Goal: Task Accomplishment & Management: Use online tool/utility

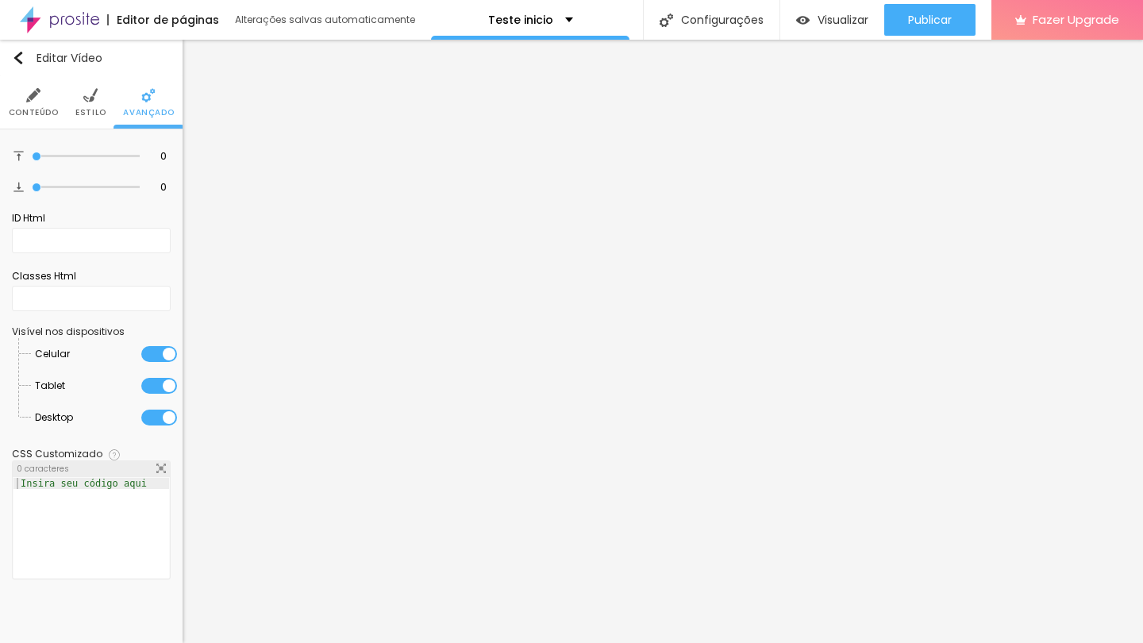
click at [83, 110] on span "Estilo" at bounding box center [90, 113] width 31 height 8
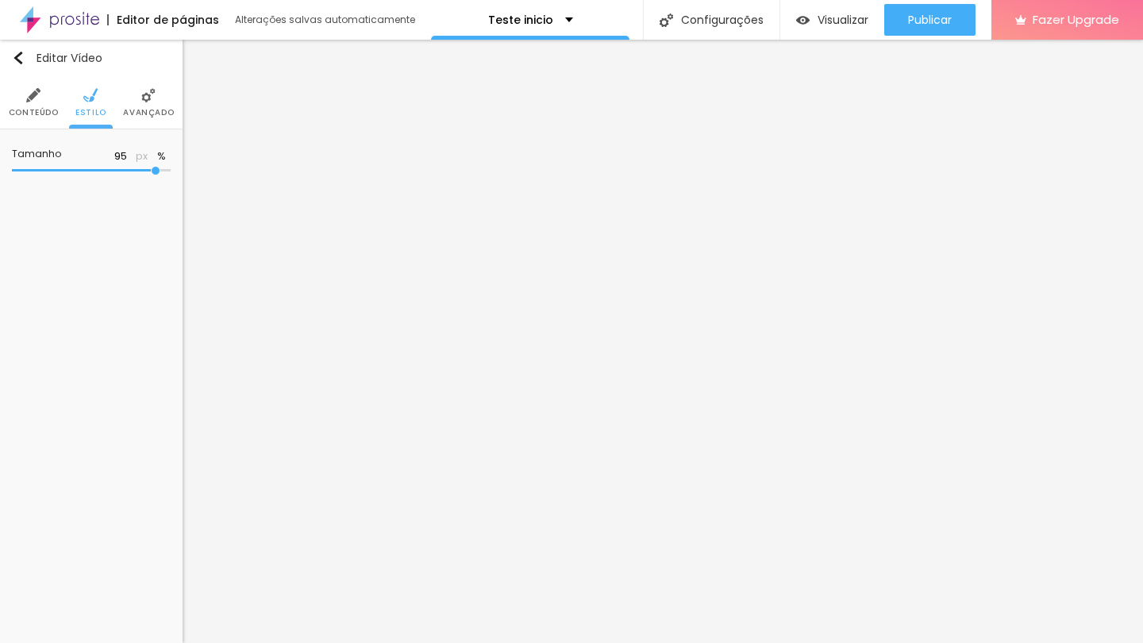
click at [44, 109] on span "Conteúdo" at bounding box center [34, 113] width 50 height 8
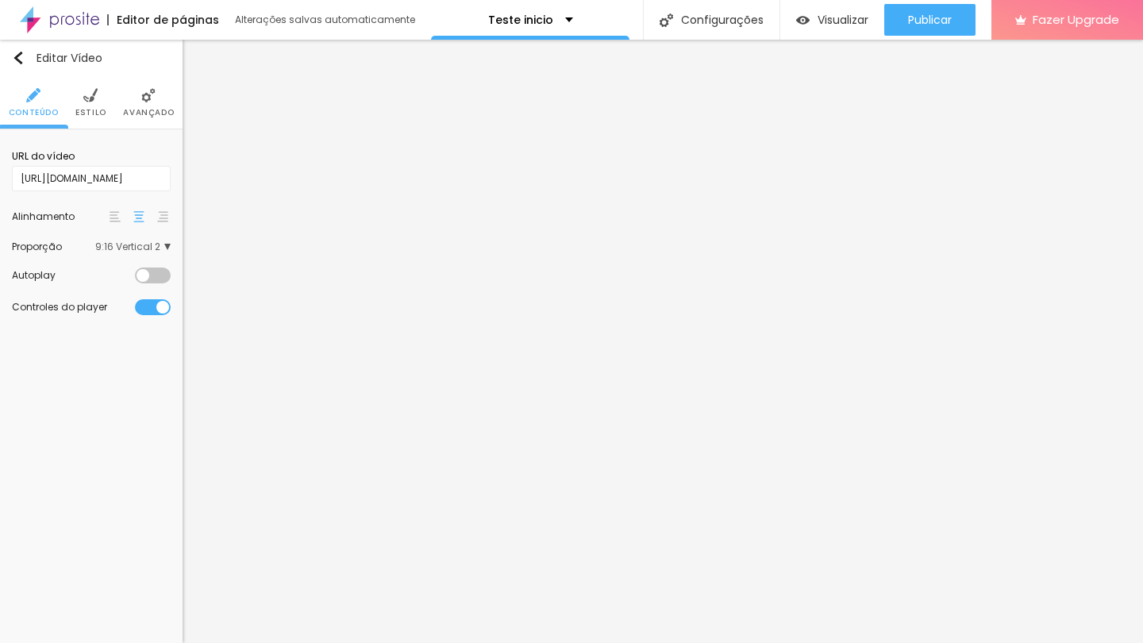
click at [153, 314] on div at bounding box center [153, 307] width 36 height 16
click at [153, 313] on div at bounding box center [153, 307] width 36 height 16
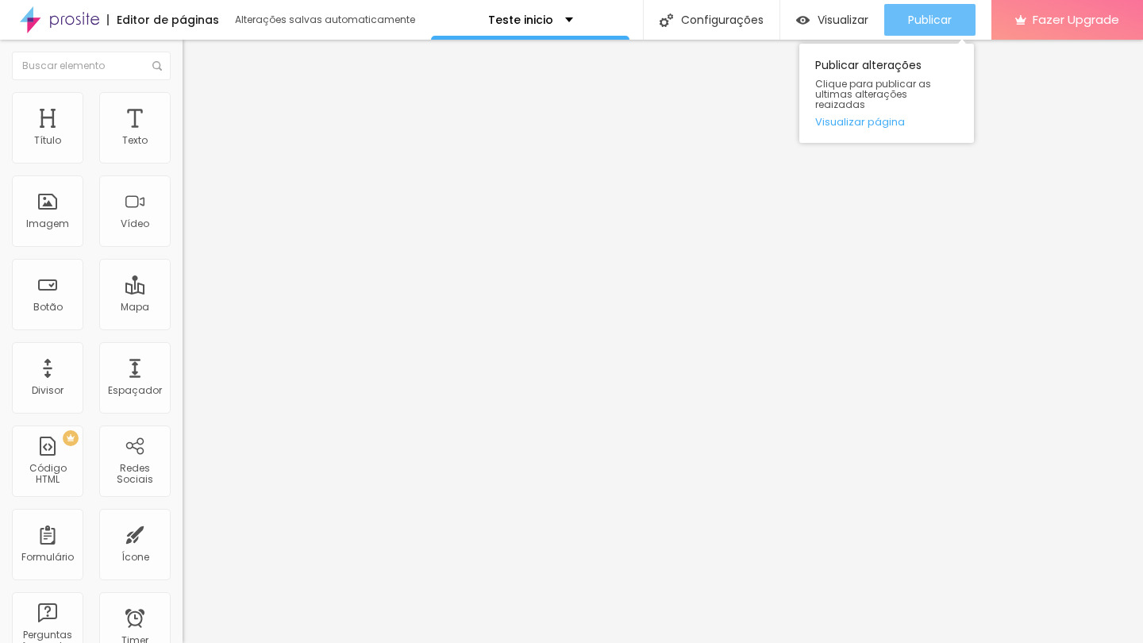
click at [915, 16] on span "Publicar" at bounding box center [930, 19] width 44 height 13
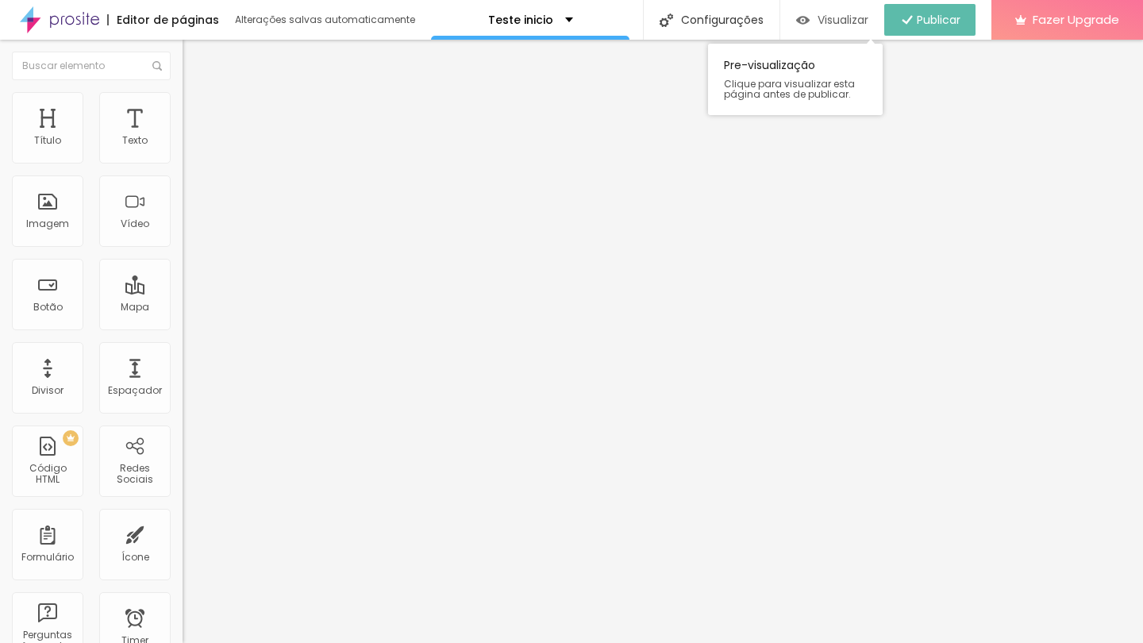
click at [829, 23] on span "Visualizar" at bounding box center [843, 19] width 51 height 13
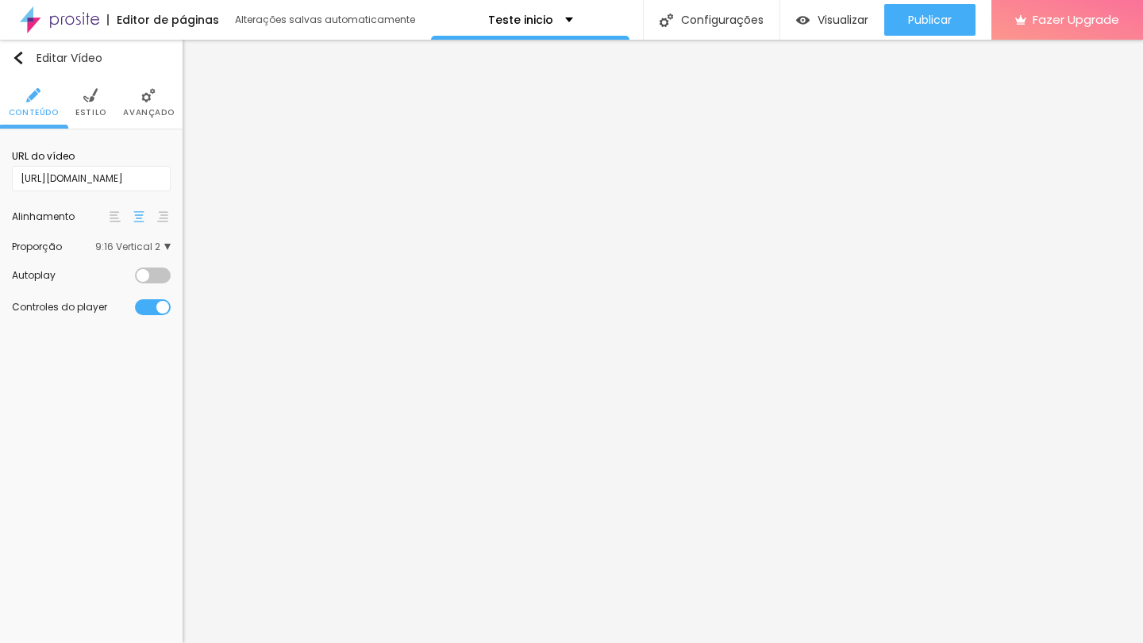
click at [156, 313] on div at bounding box center [153, 307] width 36 height 16
click at [153, 319] on div "Controles do player" at bounding box center [91, 307] width 159 height 32
click at [158, 312] on div at bounding box center [153, 307] width 36 height 16
click at [152, 314] on div at bounding box center [153, 307] width 36 height 16
click at [144, 310] on div at bounding box center [153, 307] width 36 height 16
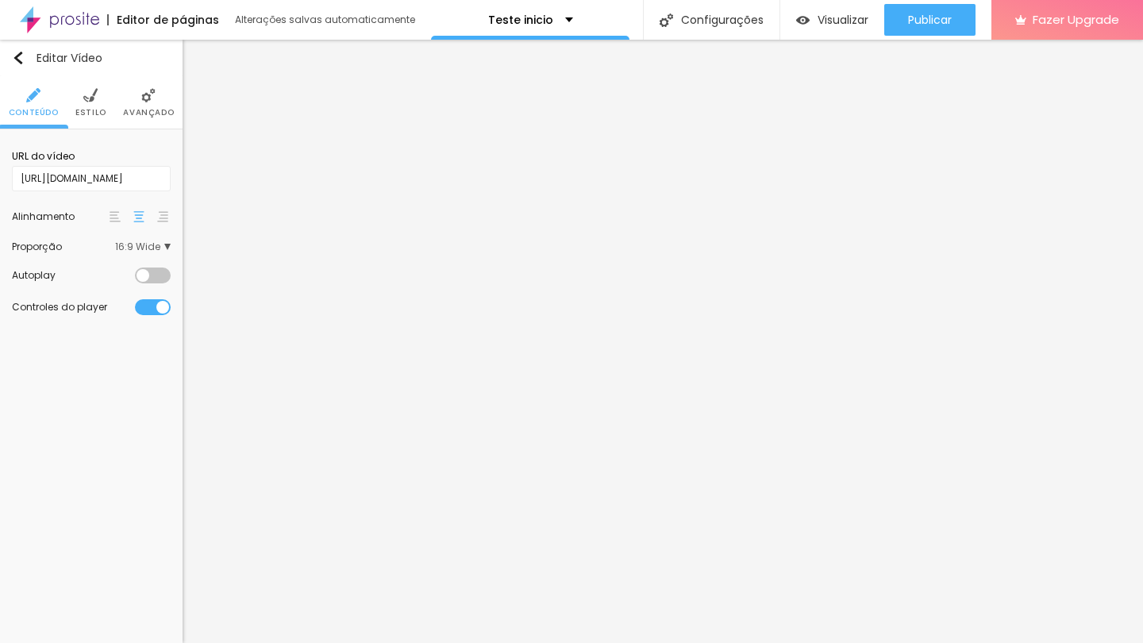
click at [168, 310] on div at bounding box center [153, 307] width 36 height 16
click at [146, 309] on div at bounding box center [153, 307] width 36 height 16
click at [156, 306] on div at bounding box center [153, 307] width 36 height 16
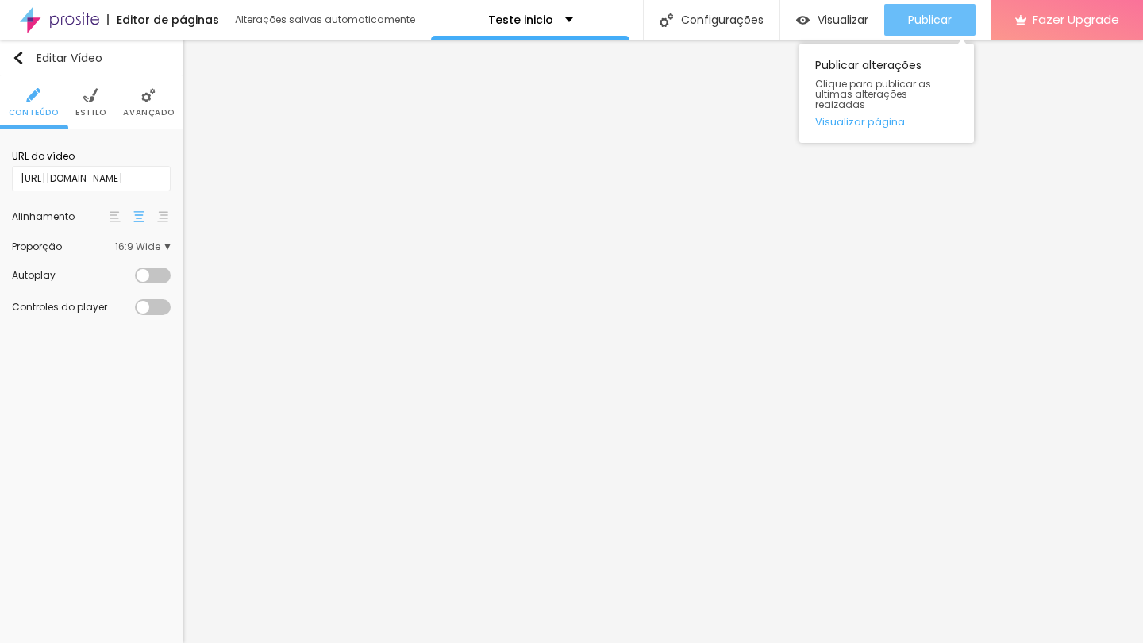
click at [949, 23] on span "Publicar" at bounding box center [930, 19] width 44 height 13
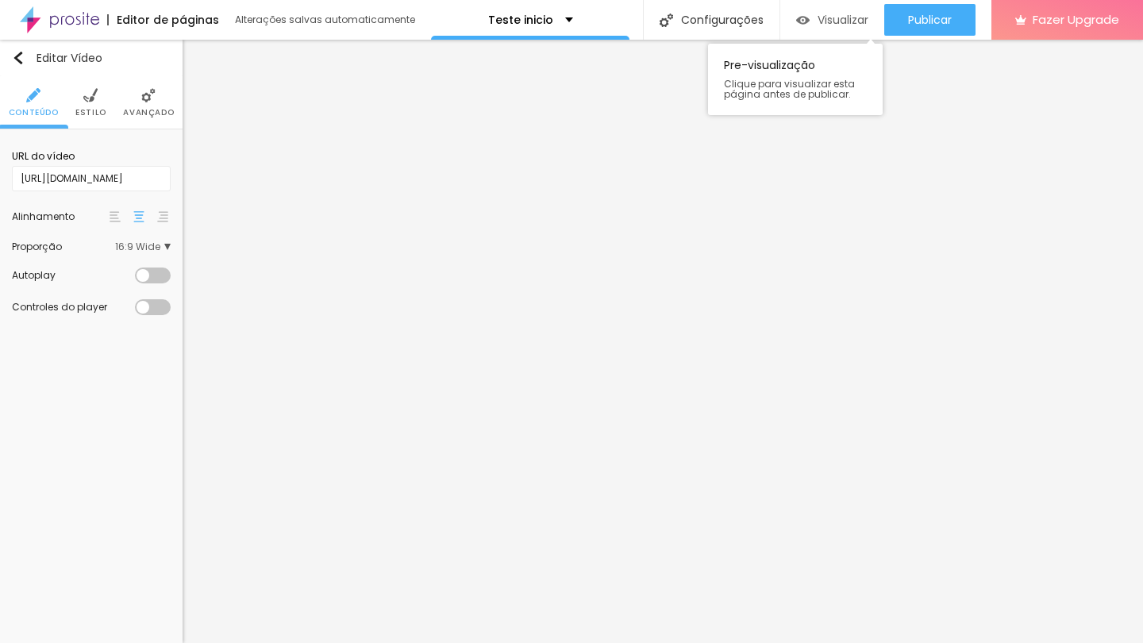
click at [845, 17] on span "Visualizar" at bounding box center [843, 19] width 51 height 13
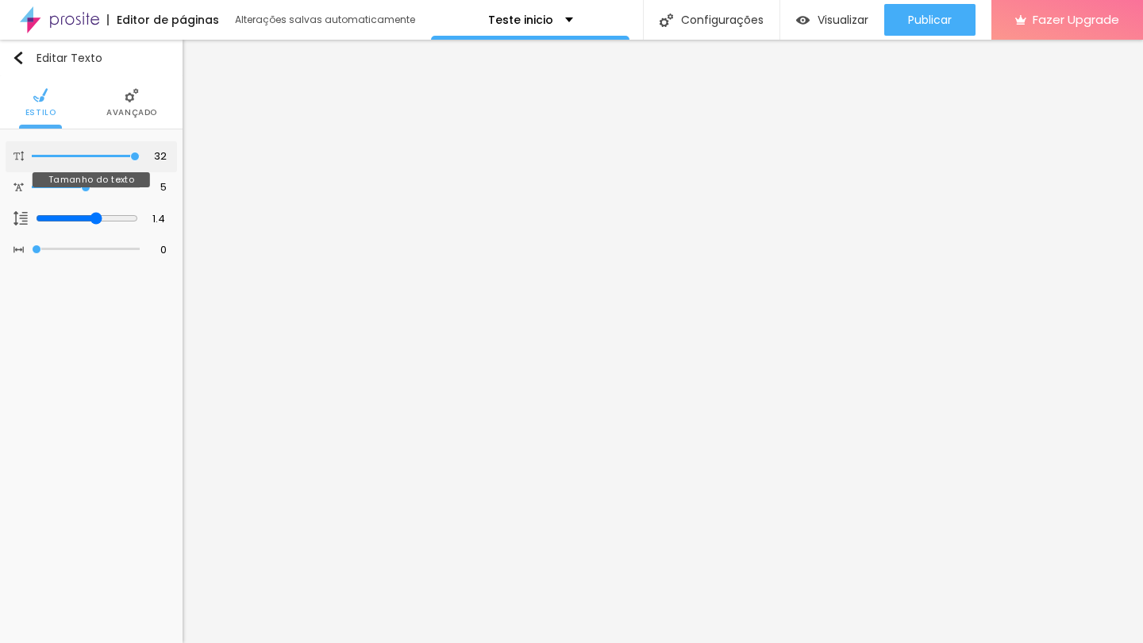
type input "31"
type input "30"
type input "29"
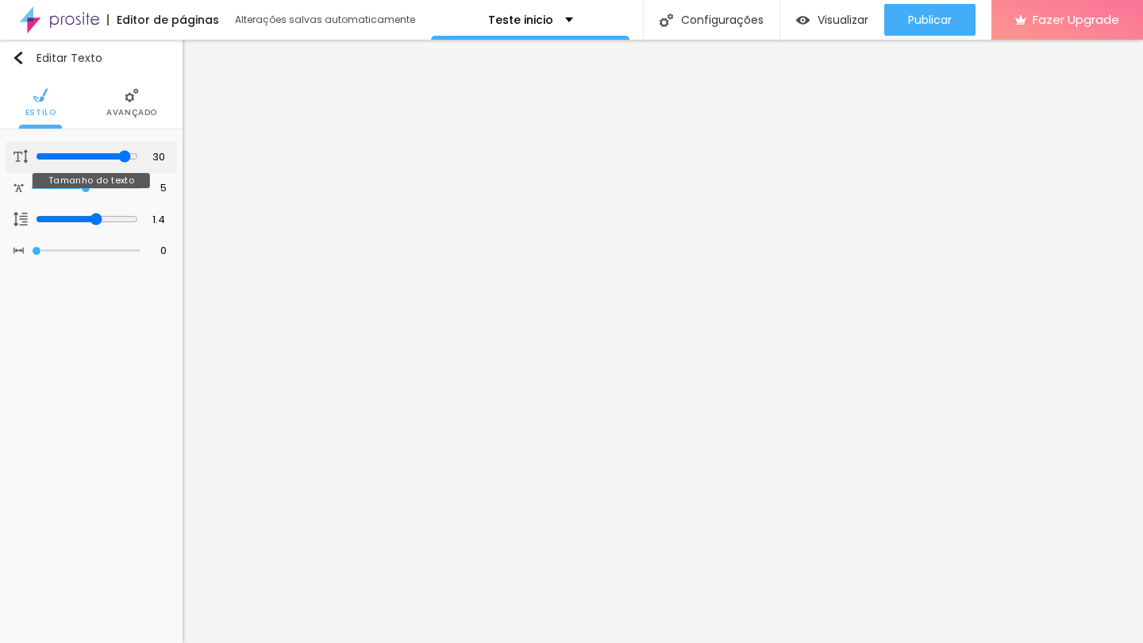
type input "29"
type input "28"
type input "27"
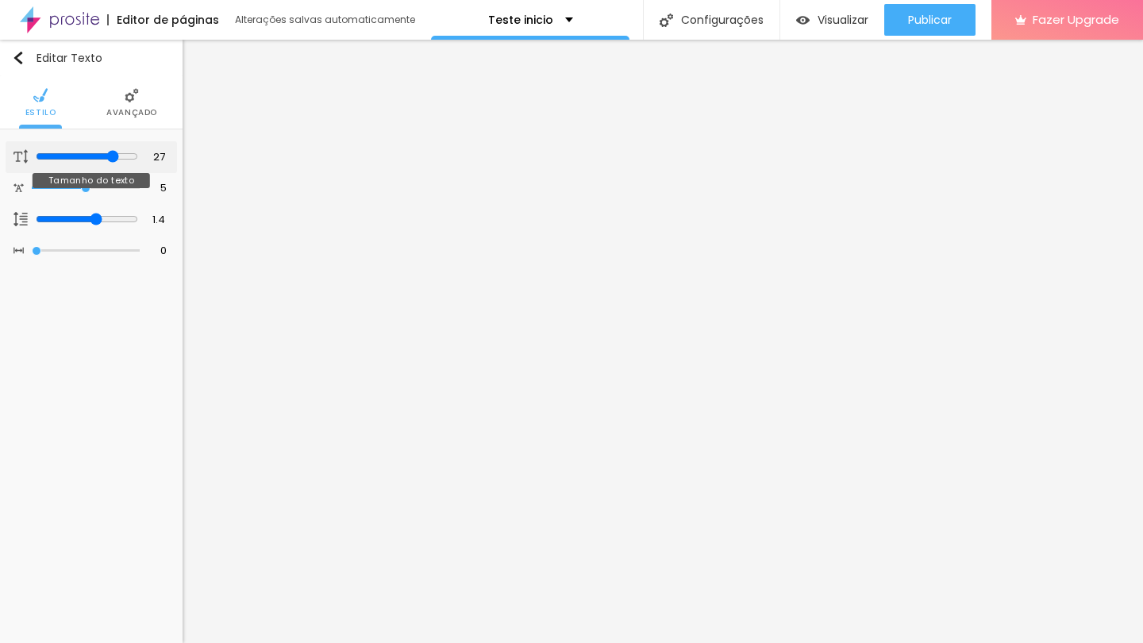
type input "28"
type input "29"
type input "28"
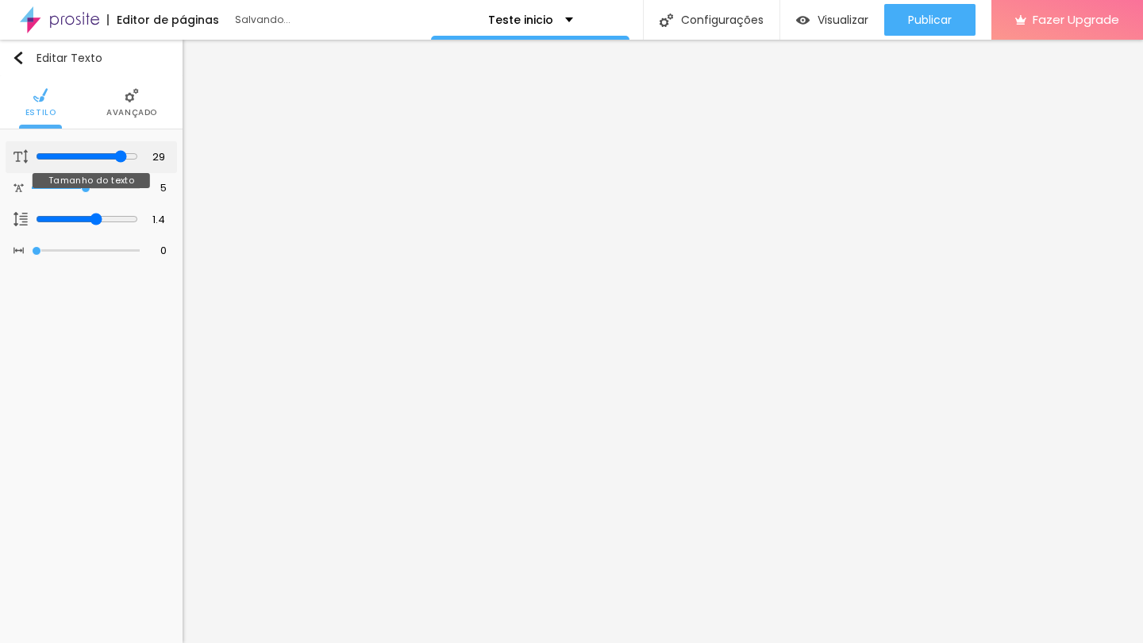
type input "28"
drag, startPoint x: 133, startPoint y: 157, endPoint x: 117, endPoint y: 157, distance: 15.9
type input "28"
click at [117, 157] on input "range" at bounding box center [87, 156] width 102 height 13
type input "5.3"
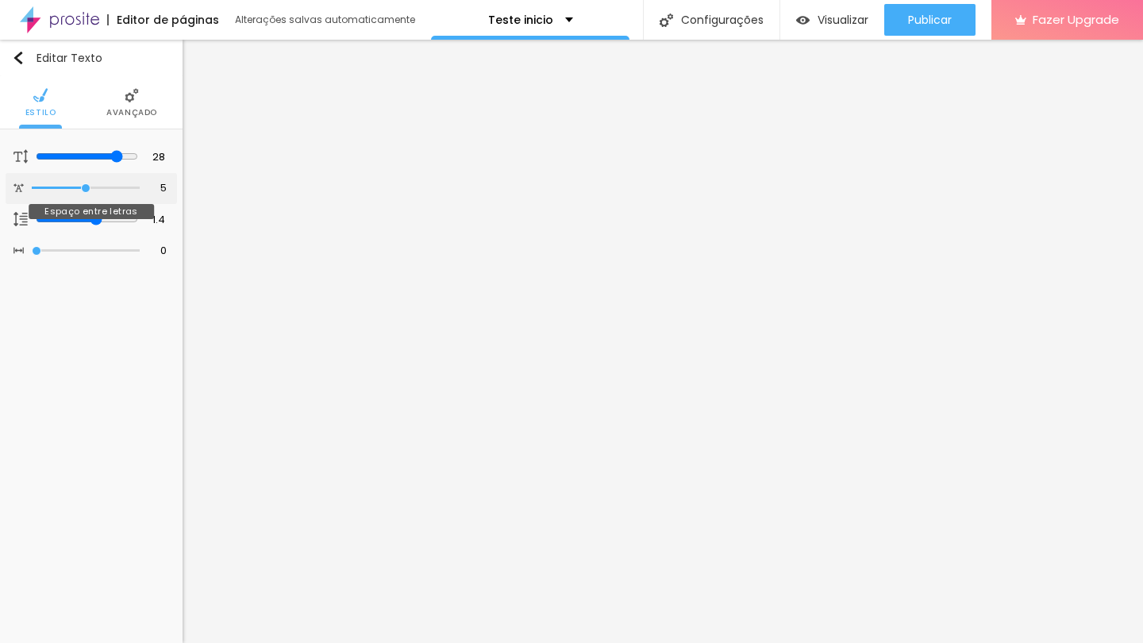
type input "5.3"
type input "5.4"
type input "5.5"
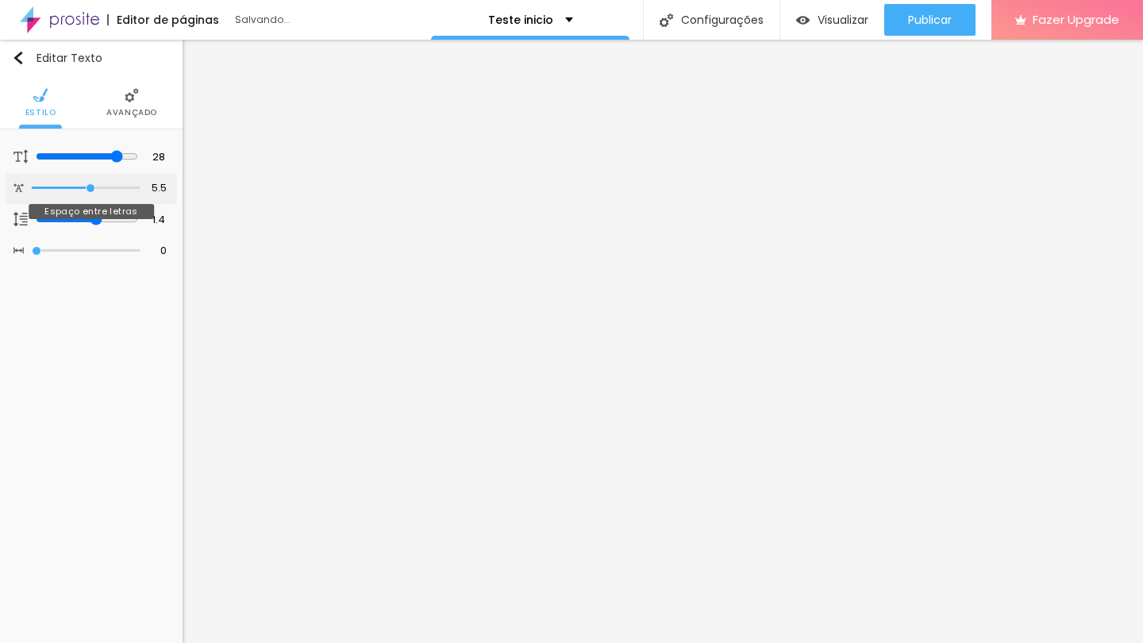
type input "5.6"
type input "5.7"
type input "5.8"
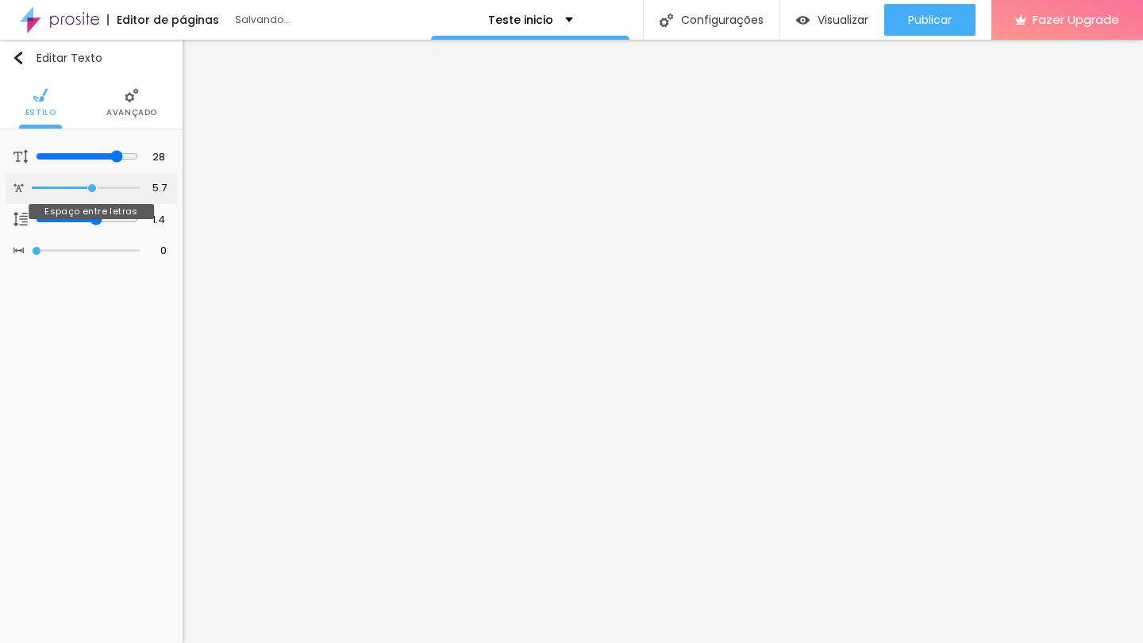
type input "5.8"
type input "5.9"
type input "6"
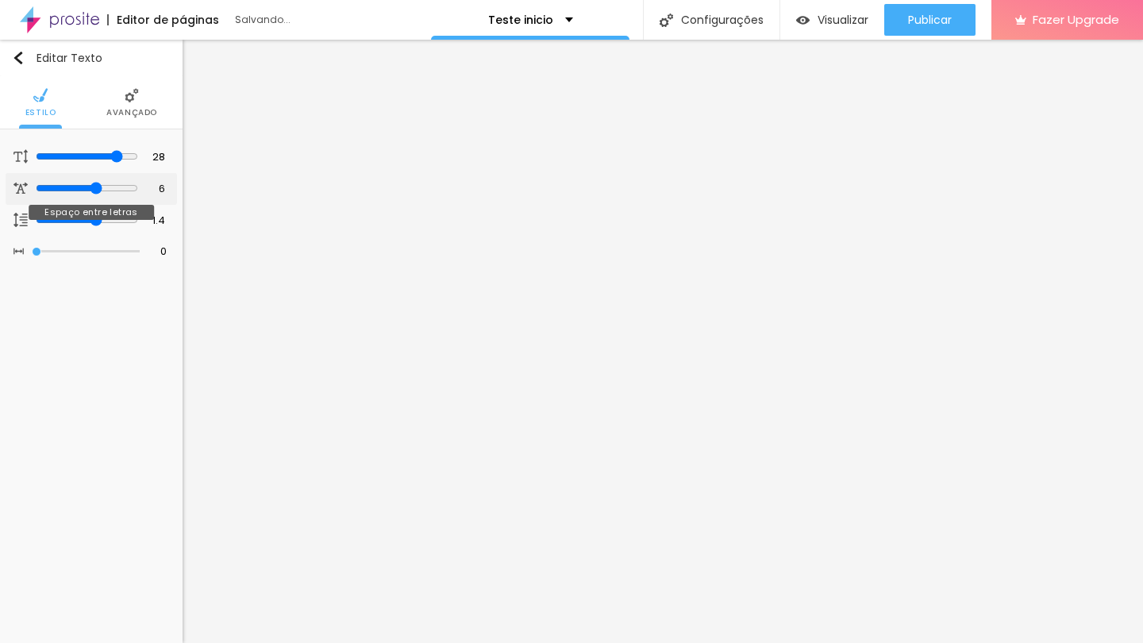
type input "5.9"
type input "5.8"
type input "5.7"
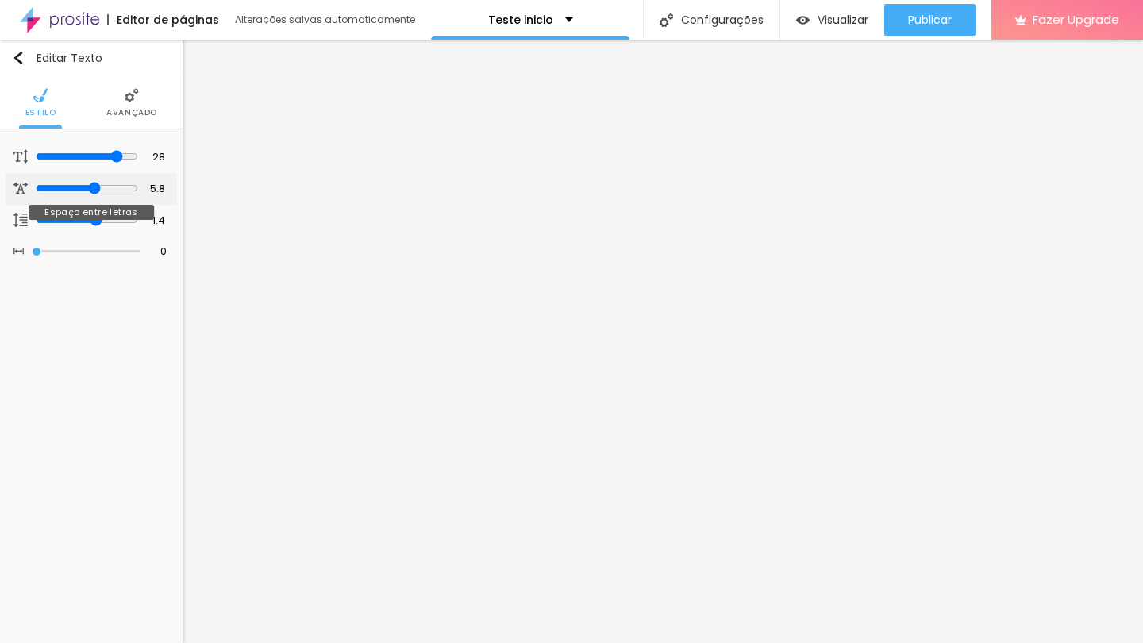
type input "5.7"
type input "5.6"
type input "5.5"
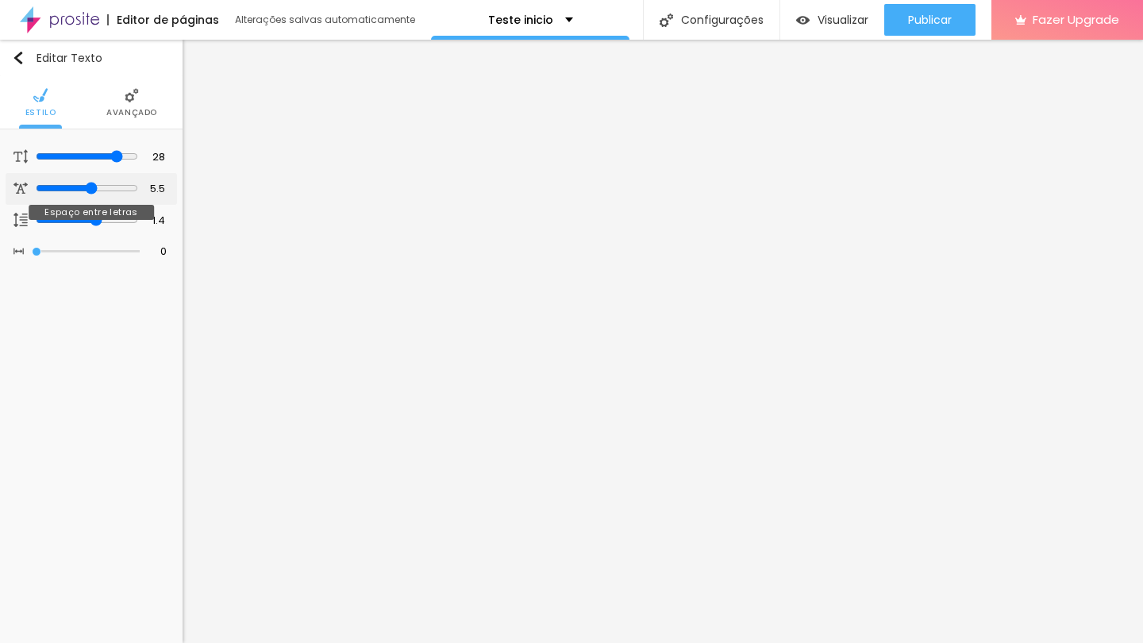
type input "5.4"
type input "5.3"
type input "5.2"
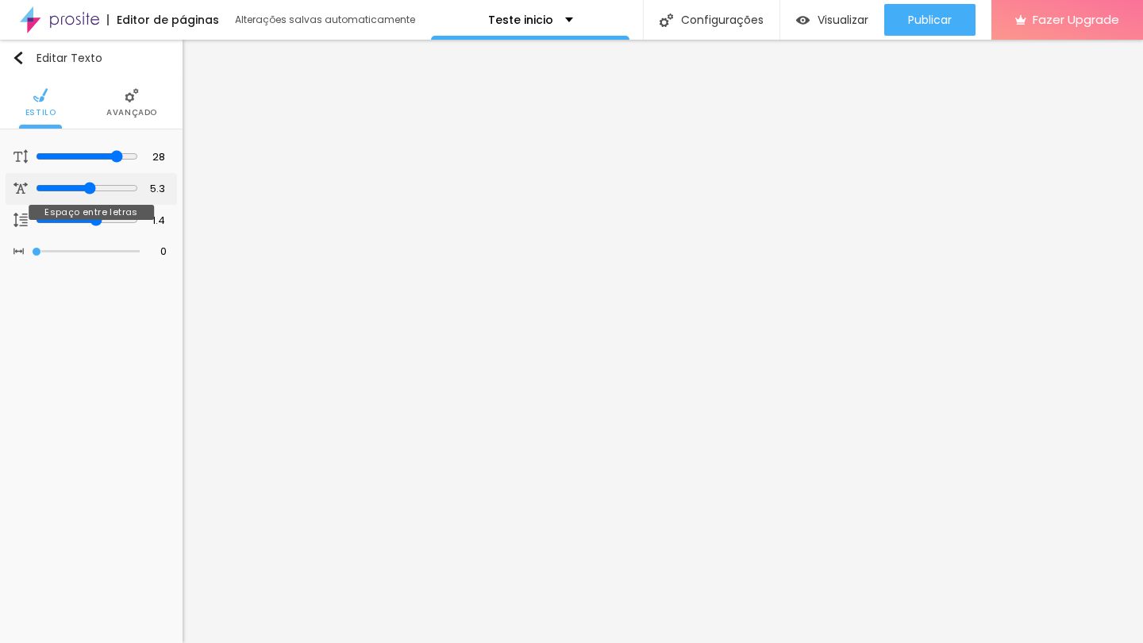
type input "5.2"
type input "5.1"
type input "5"
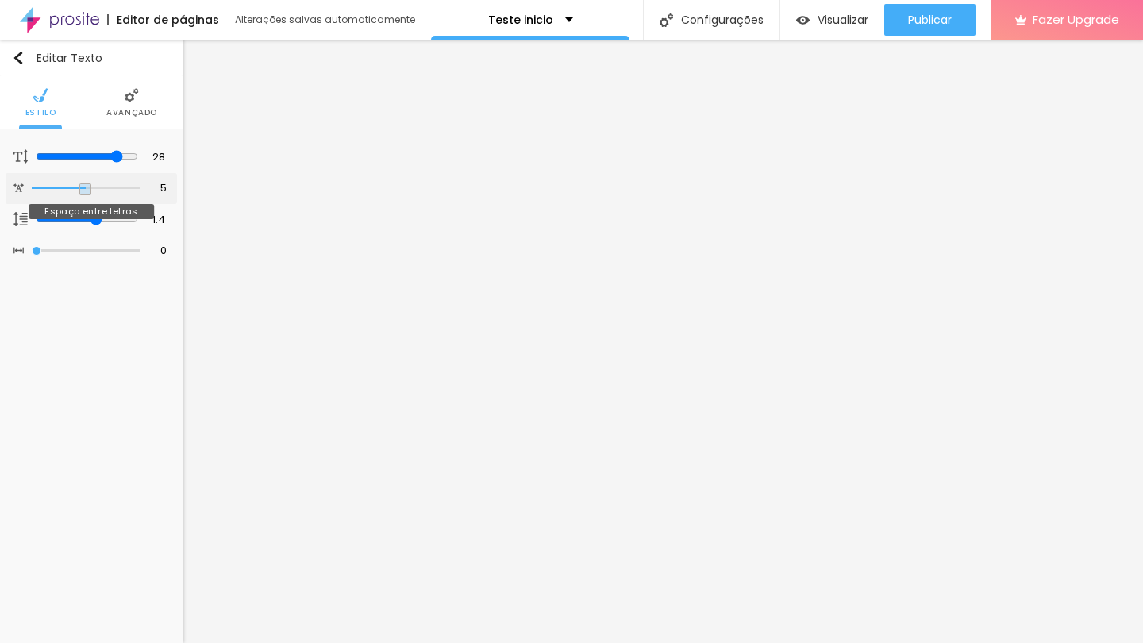
type input "4.9"
type input "4.8"
type input "4.9"
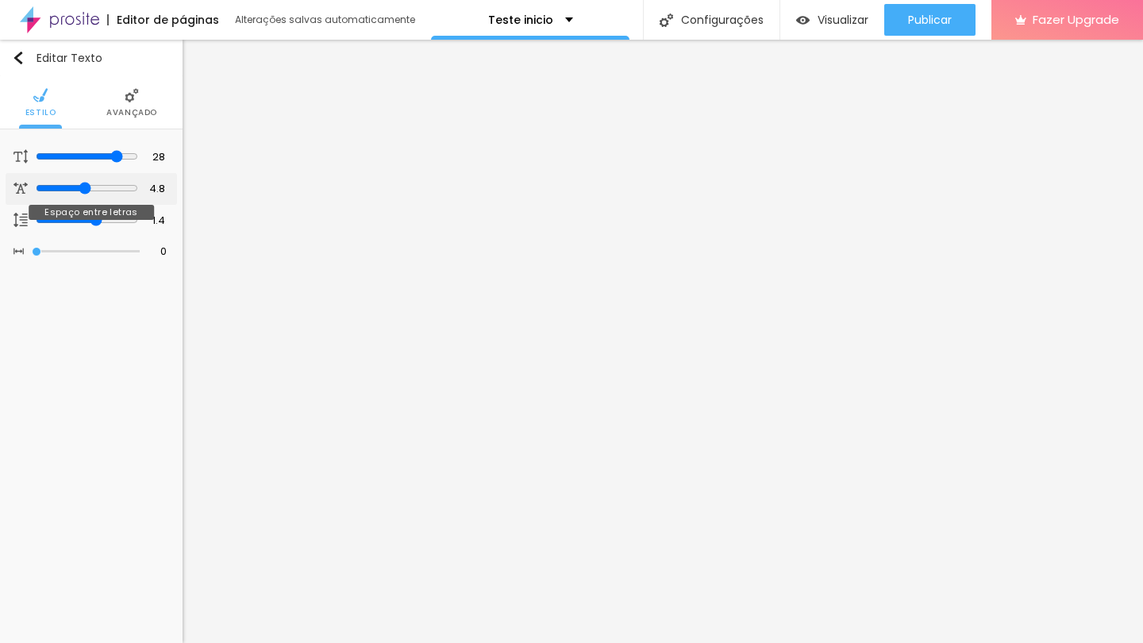
type input "4.9"
type input "5"
click at [86, 191] on input "range" at bounding box center [87, 188] width 102 height 13
type input "1"
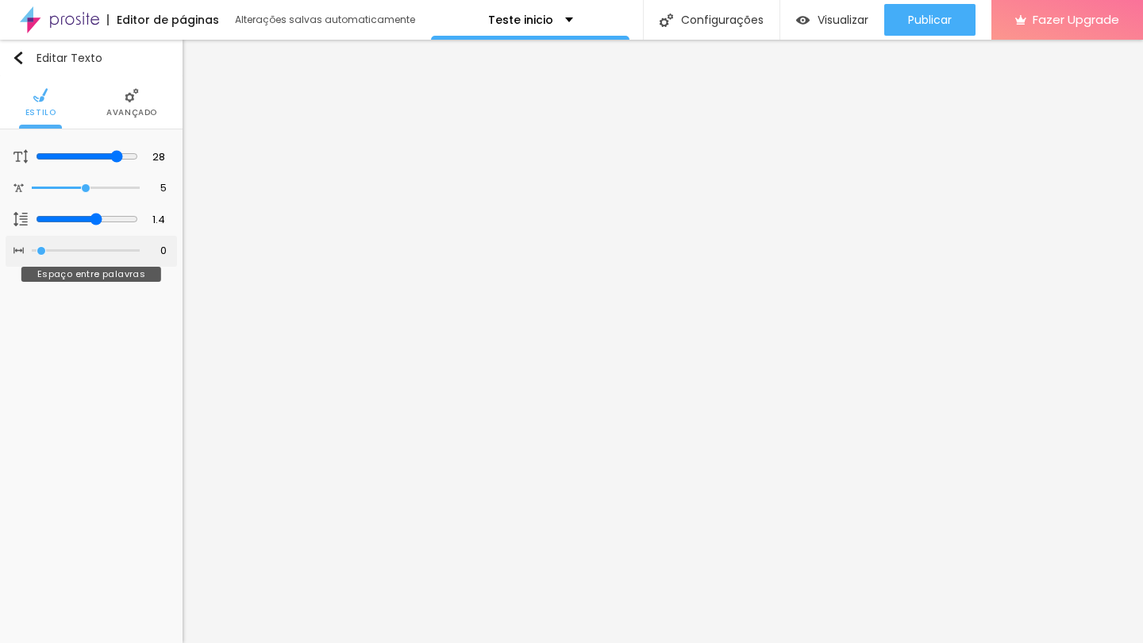
type input "1"
type input "2"
type input "3"
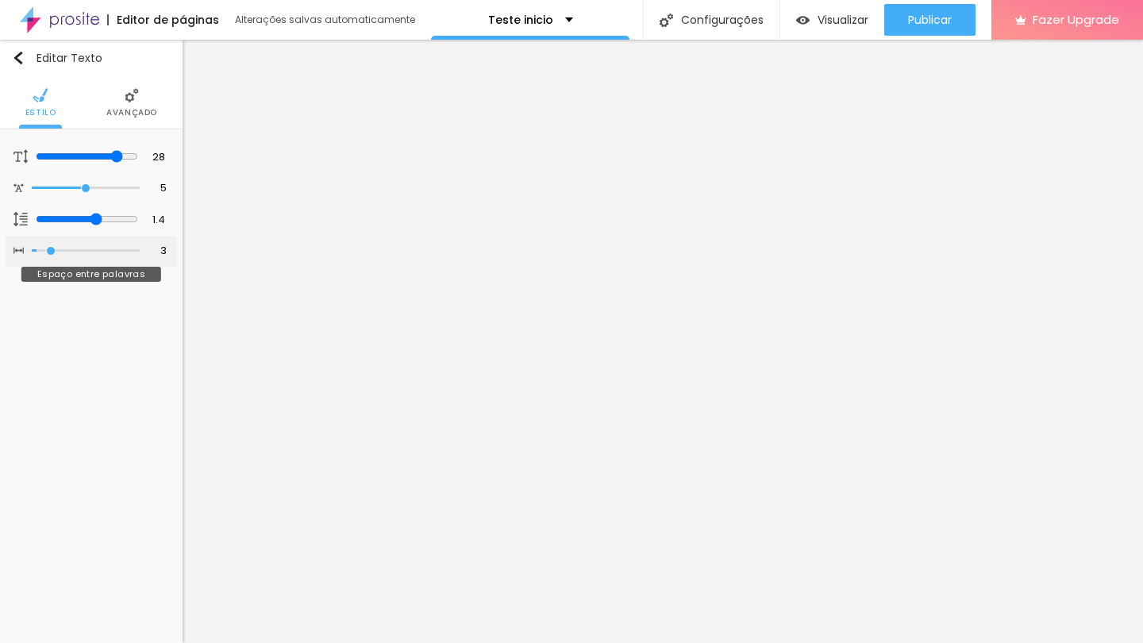
type input "4"
type input "5"
type input "6"
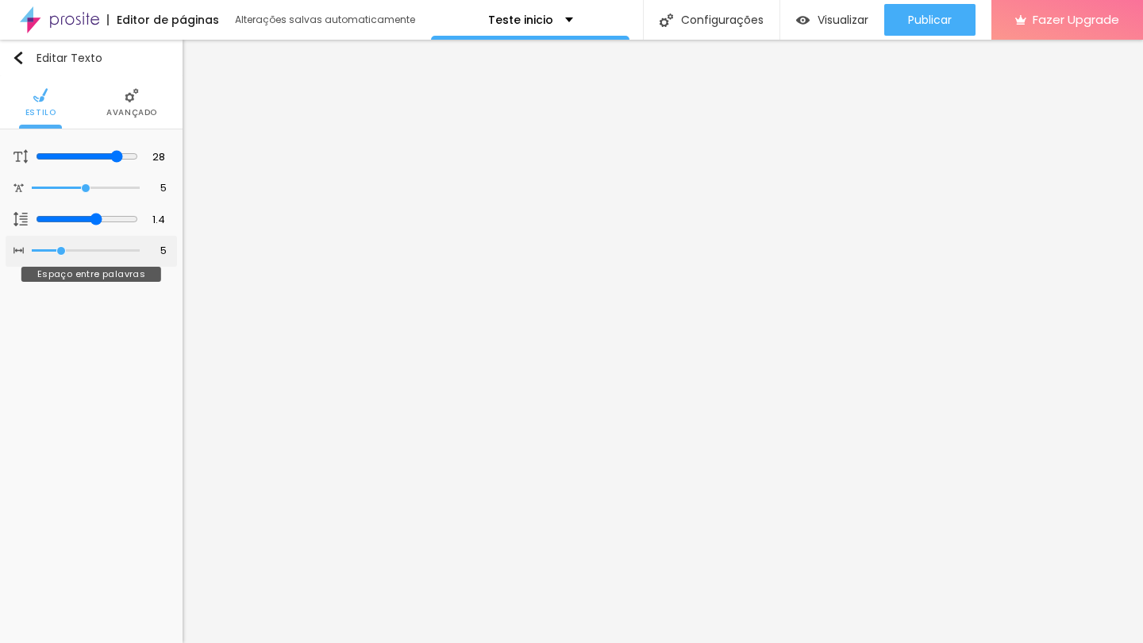
type input "6"
type input "5"
type input "4"
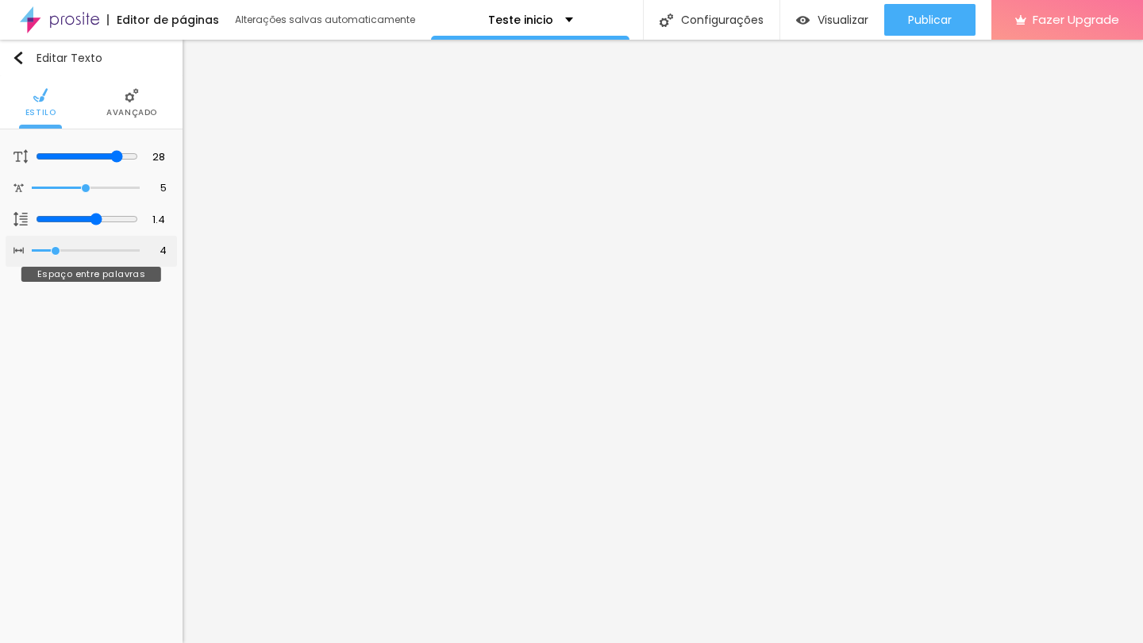
type input "3"
type input "2"
type input "1"
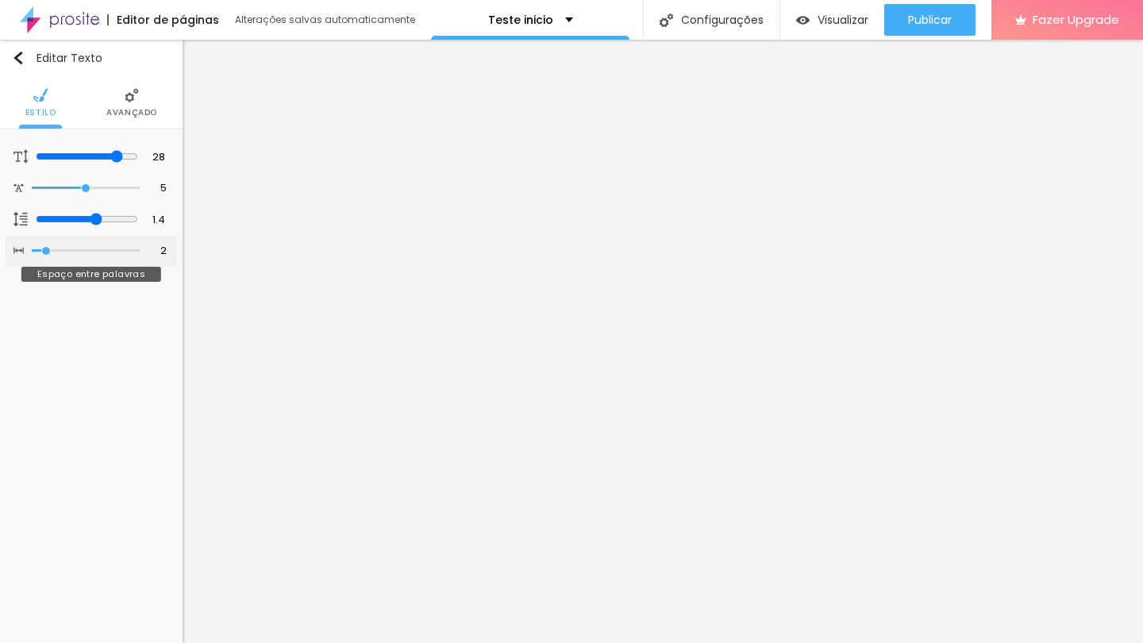
type input "1"
click at [41, 255] on input "range" at bounding box center [86, 251] width 108 height 8
click at [67, 349] on div "Editar Texto Estilo Avançado 28 Tamanho do texto 5 Espaço entre letras 1.4 Altu…" at bounding box center [91, 341] width 183 height 603
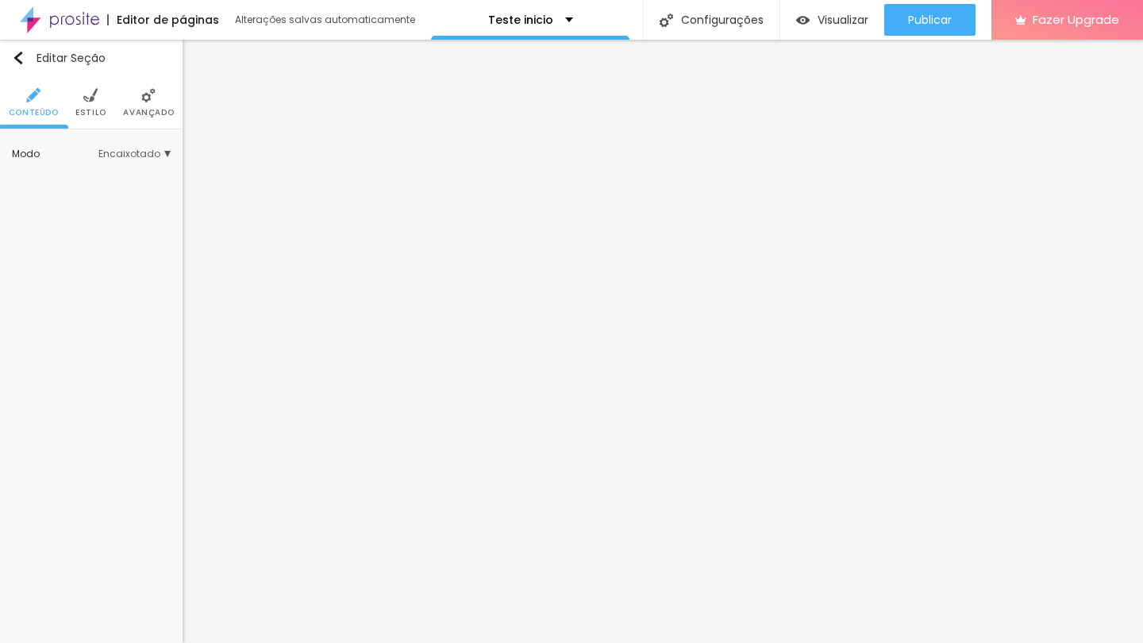
click at [145, 399] on div "Editar Seção Conteúdo Estilo Avançado Modo Encaixotado Encaixotado Completo" at bounding box center [91, 341] width 183 height 603
click at [10, 52] on button "Editar Seção" at bounding box center [91, 58] width 183 height 37
click at [91, 109] on span "Estilo" at bounding box center [90, 113] width 31 height 8
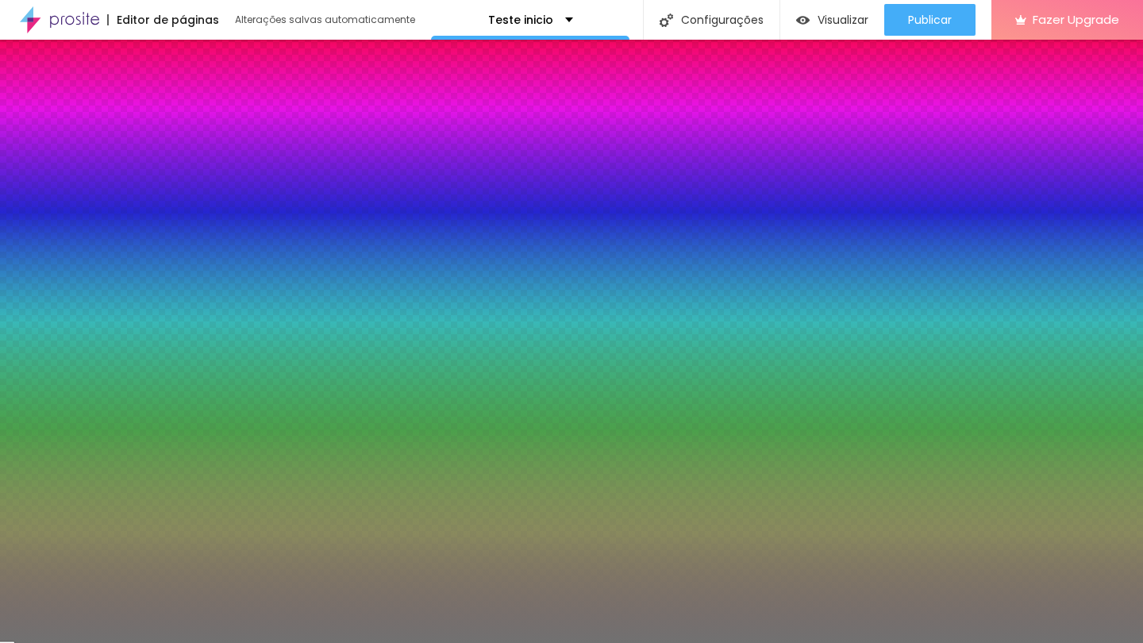
type input "51"
type input "53"
type input "55"
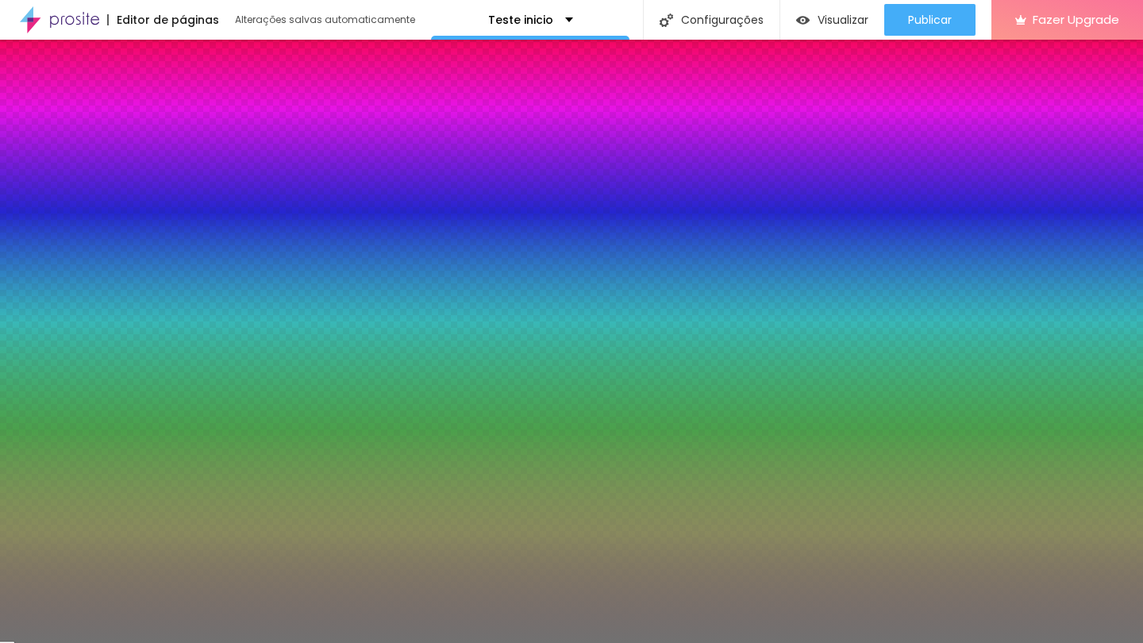
type input "55"
type input "58"
type input "61"
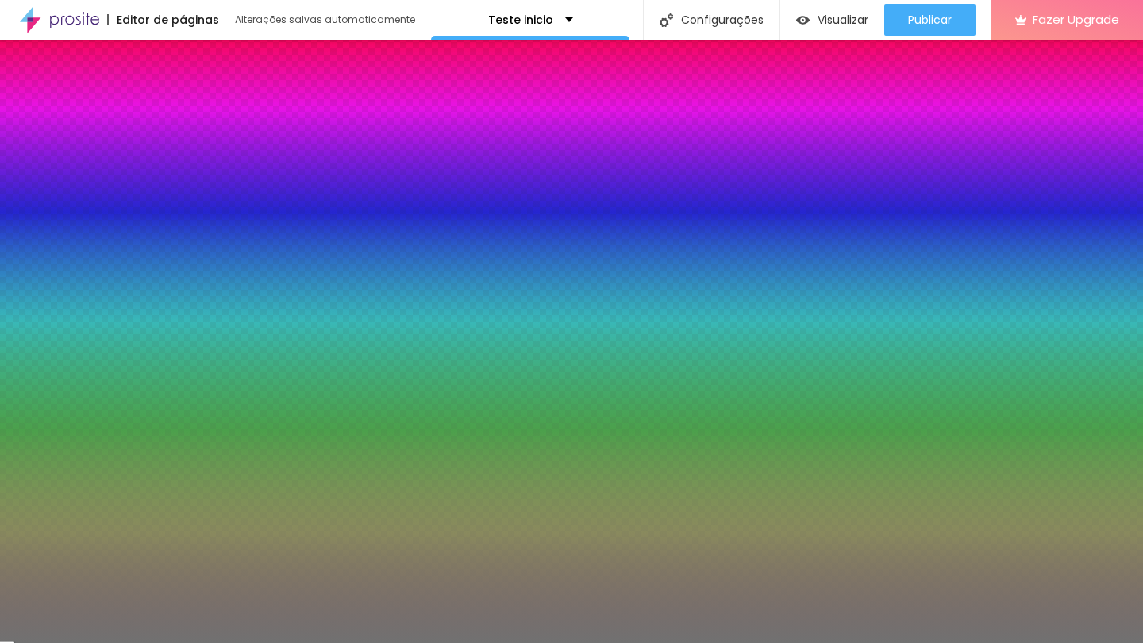
type input "62"
type input "64"
type input "66"
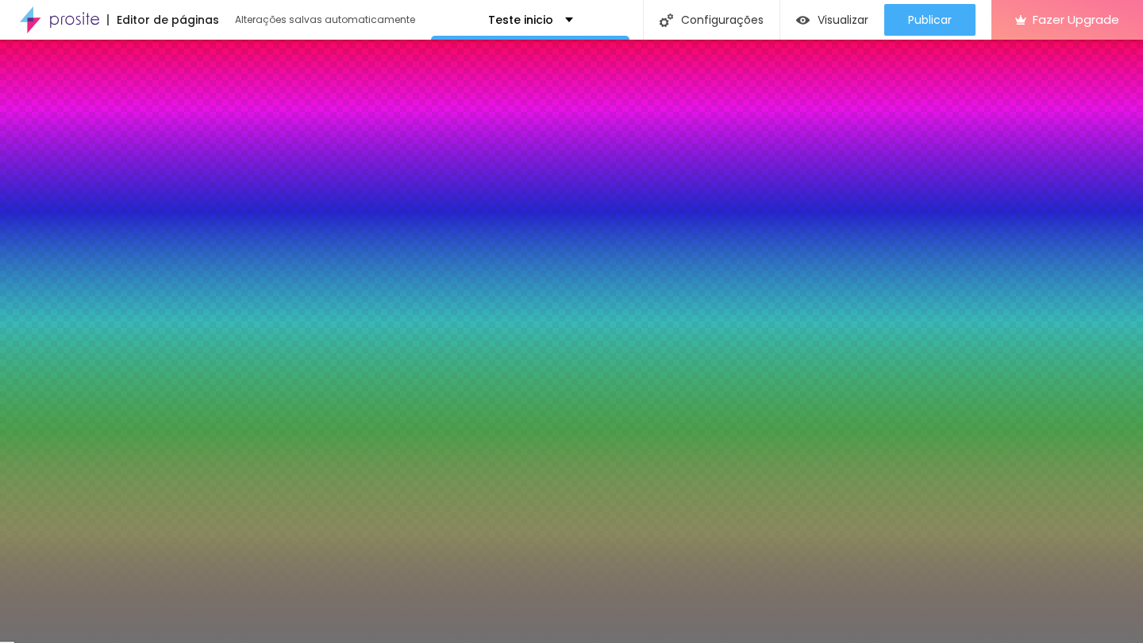
type input "66"
type input "68"
type input "71"
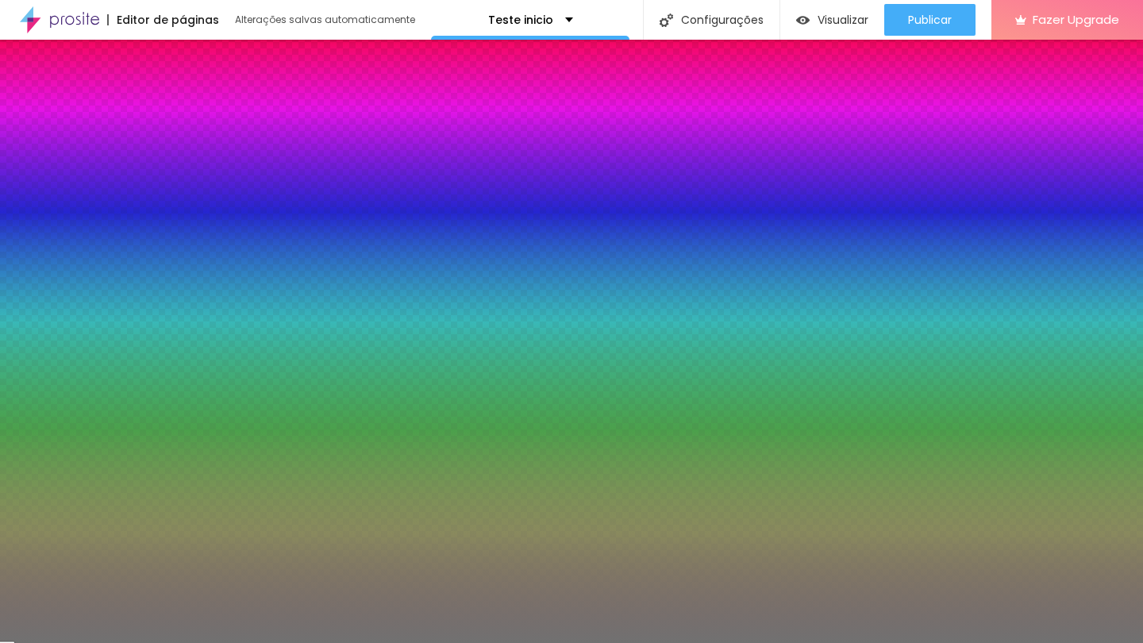
type input "73"
type input "77"
type input "79"
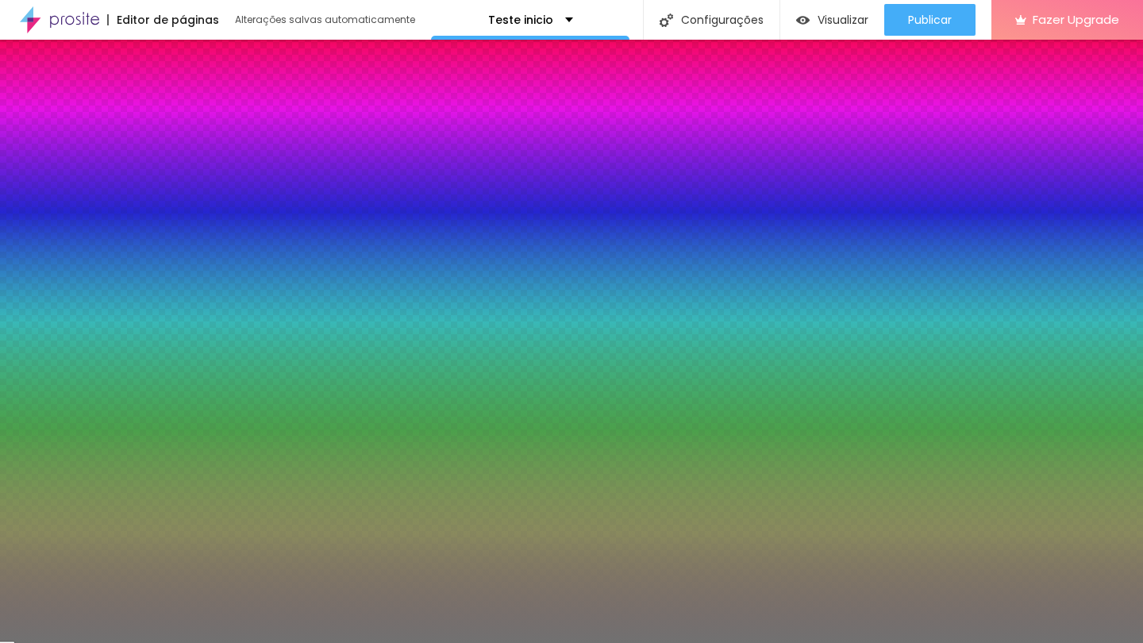
type input "79"
type input "82"
type input "84"
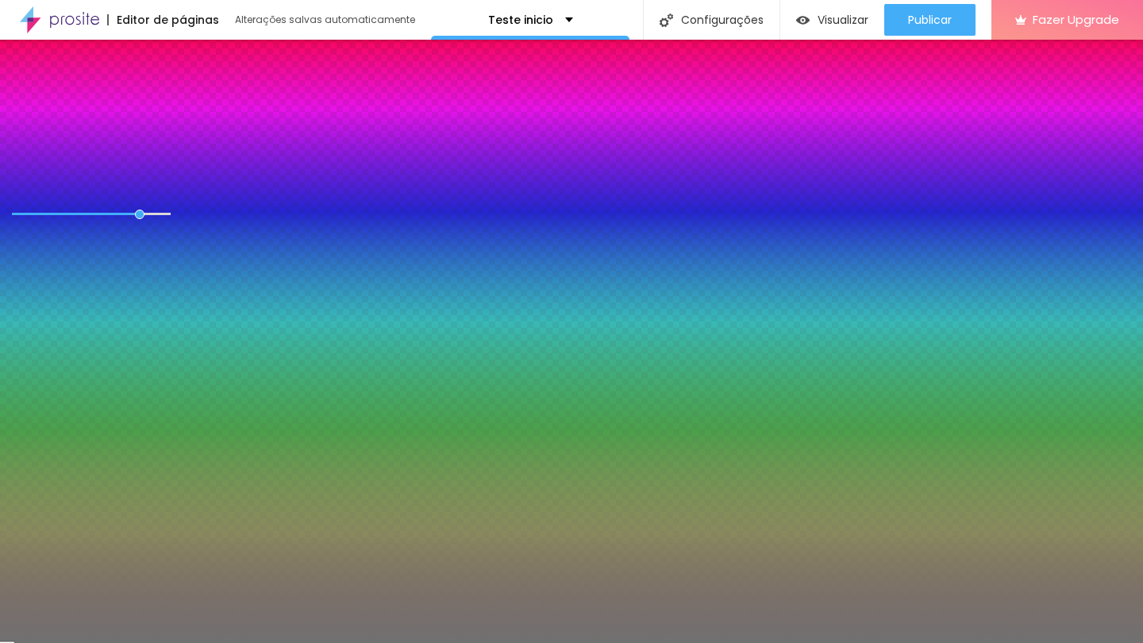
type input "85"
type input "86"
type input "87"
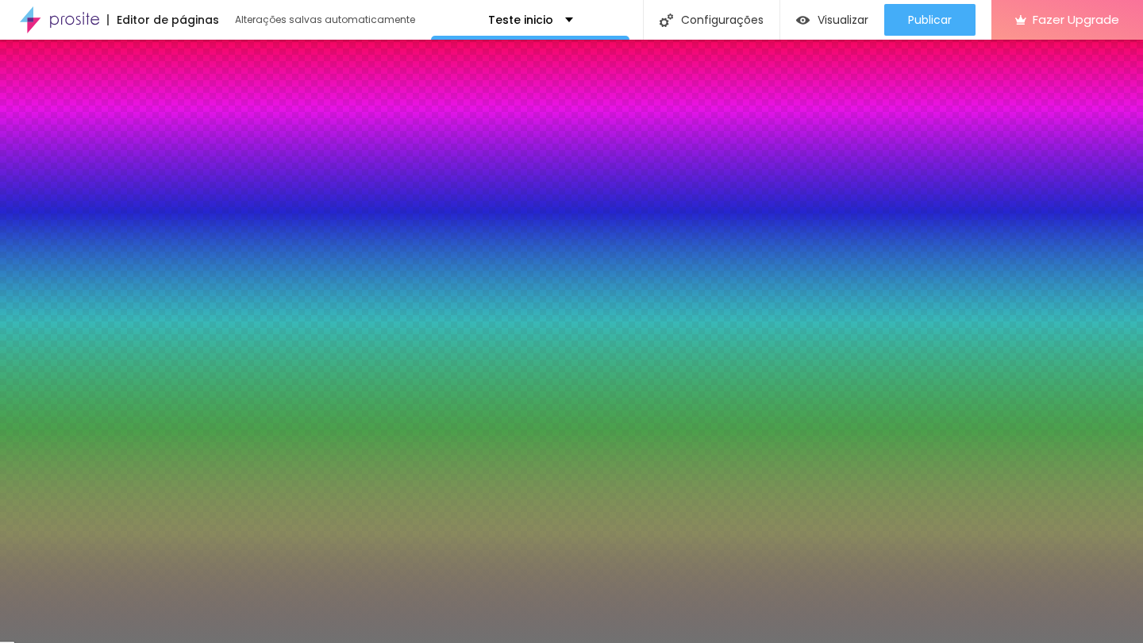
type input "87"
type input "88"
type input "89"
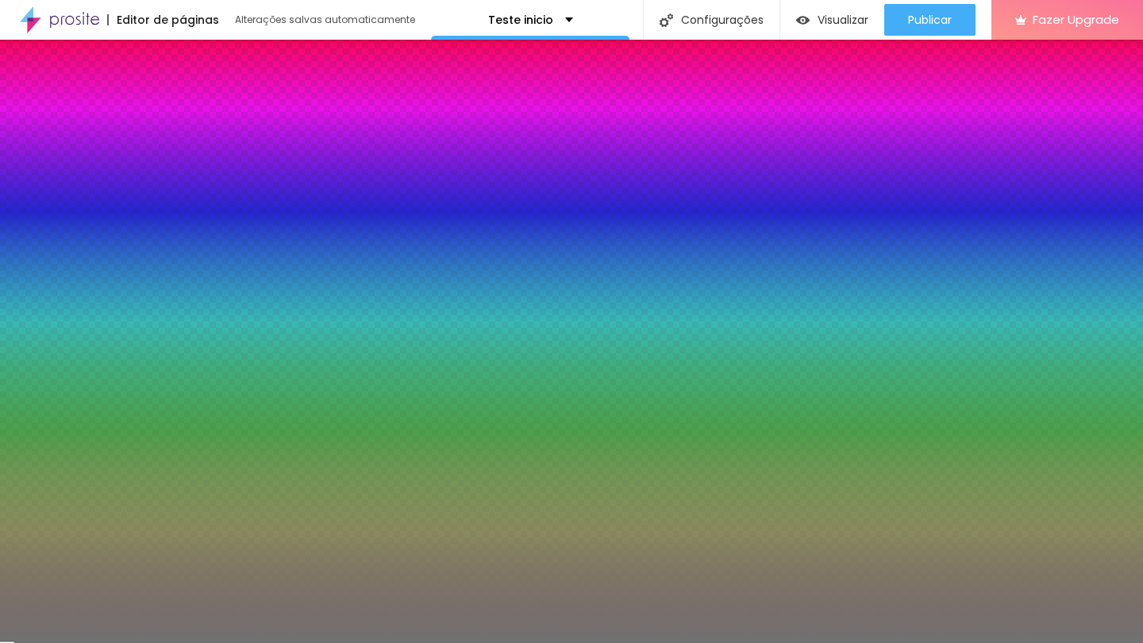
type input "90"
type input "91"
type input "93"
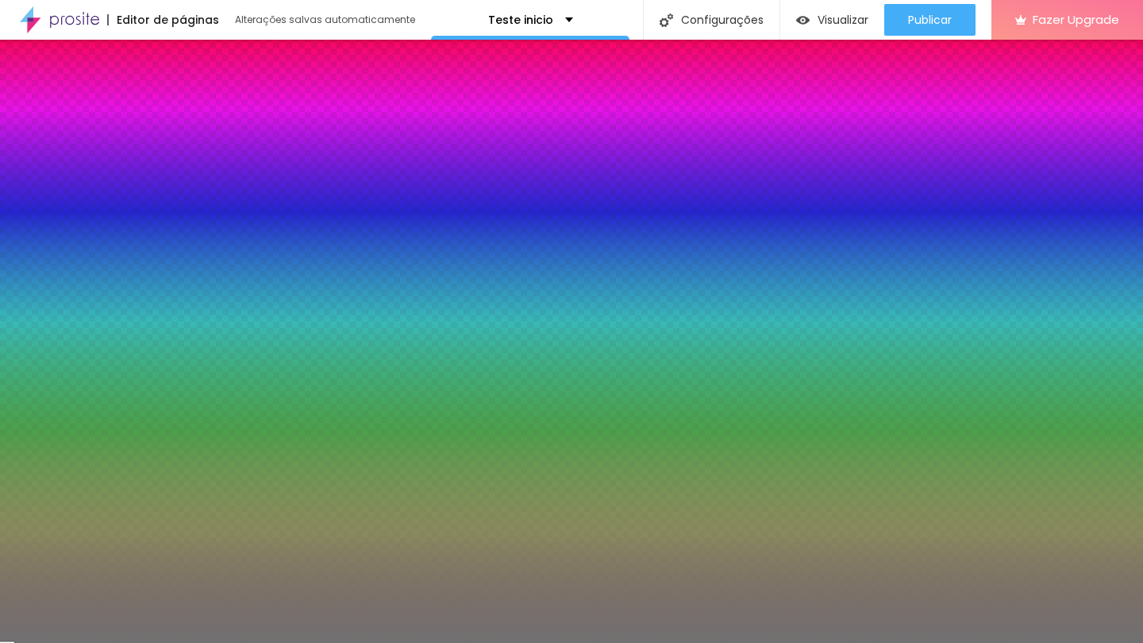
type input "93"
type input "95"
type input "96"
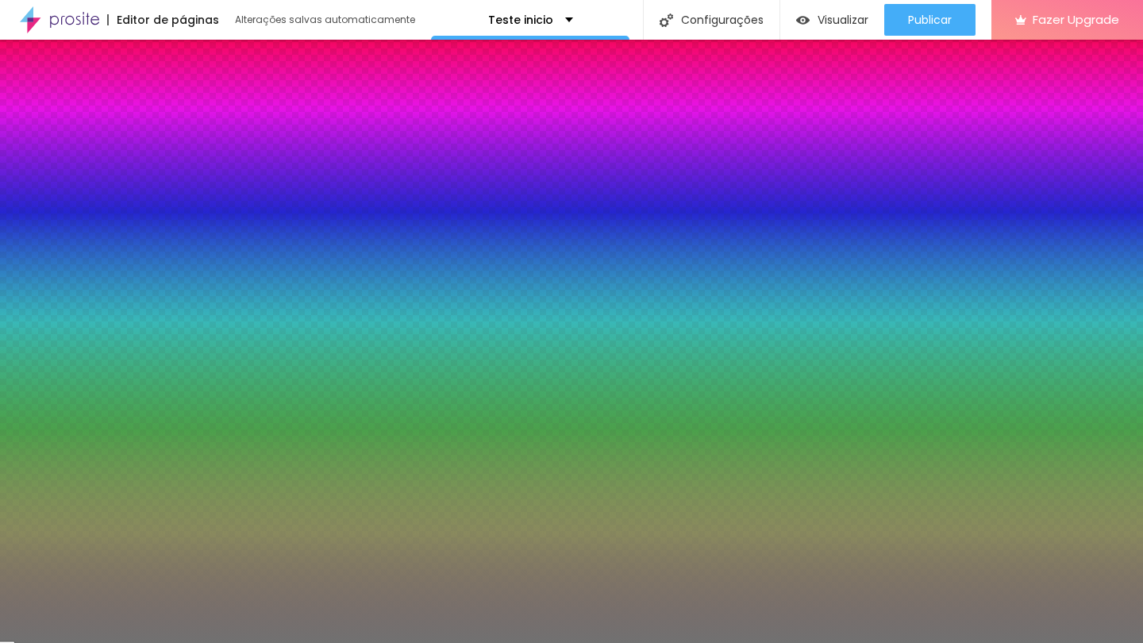
type input "97"
type input "98"
type input "99"
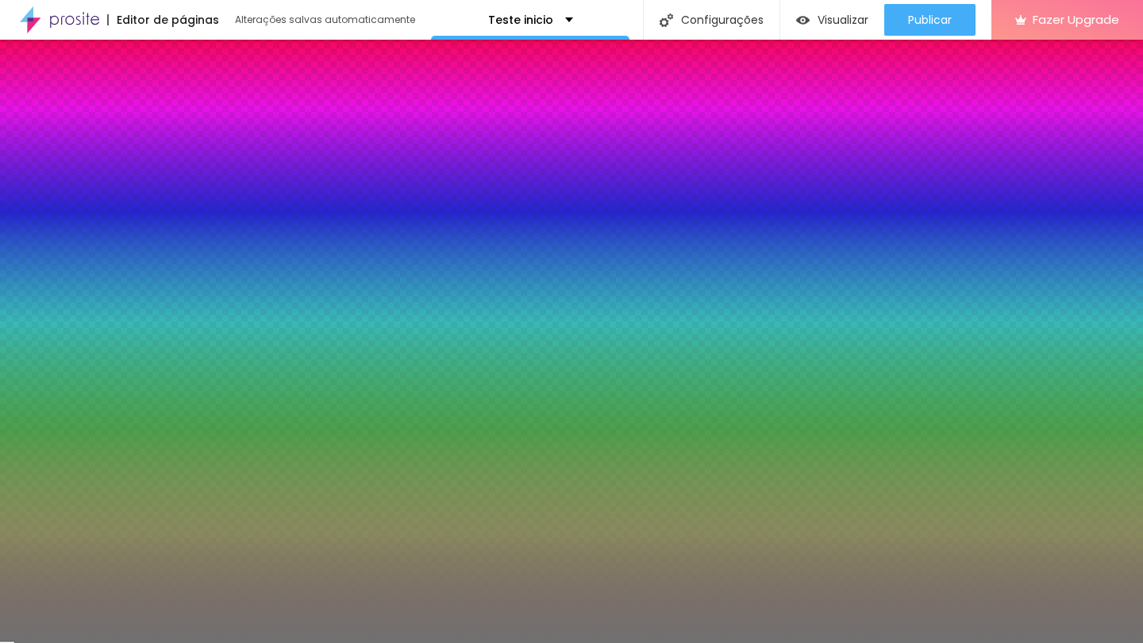
drag, startPoint x: 83, startPoint y: 214, endPoint x: 164, endPoint y: 228, distance: 82.2
type input "99"
click at [164, 228] on div "Cor Voltar ao padrão #717171 Tamanho 99 % Peso 10" at bounding box center [91, 207] width 183 height 157
type input "9"
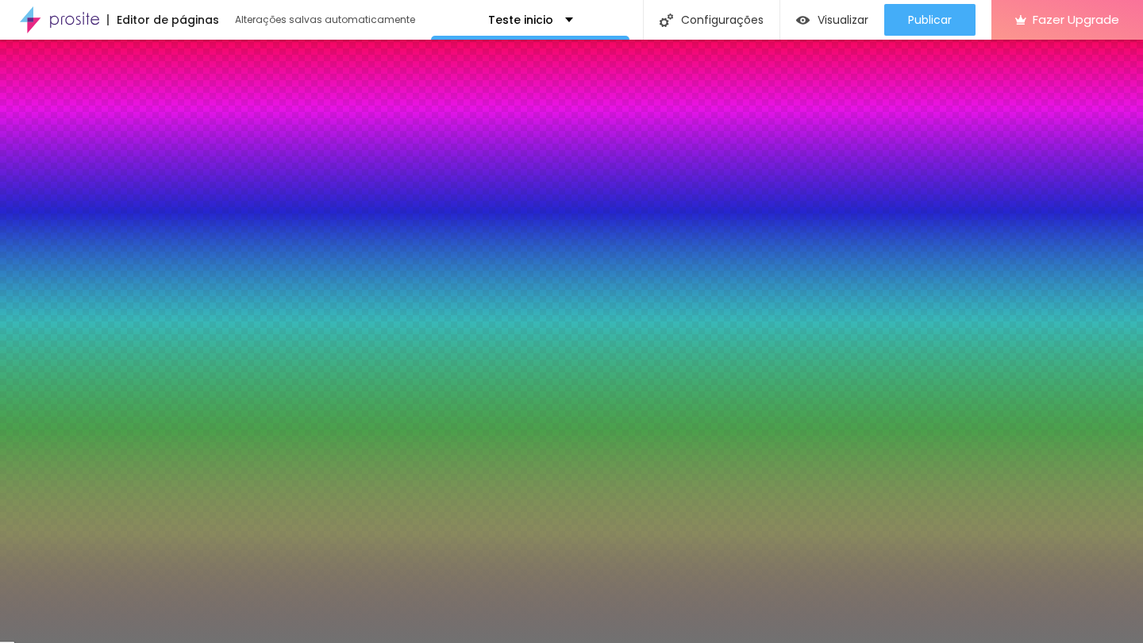
type input "8"
type input "7"
type input "6"
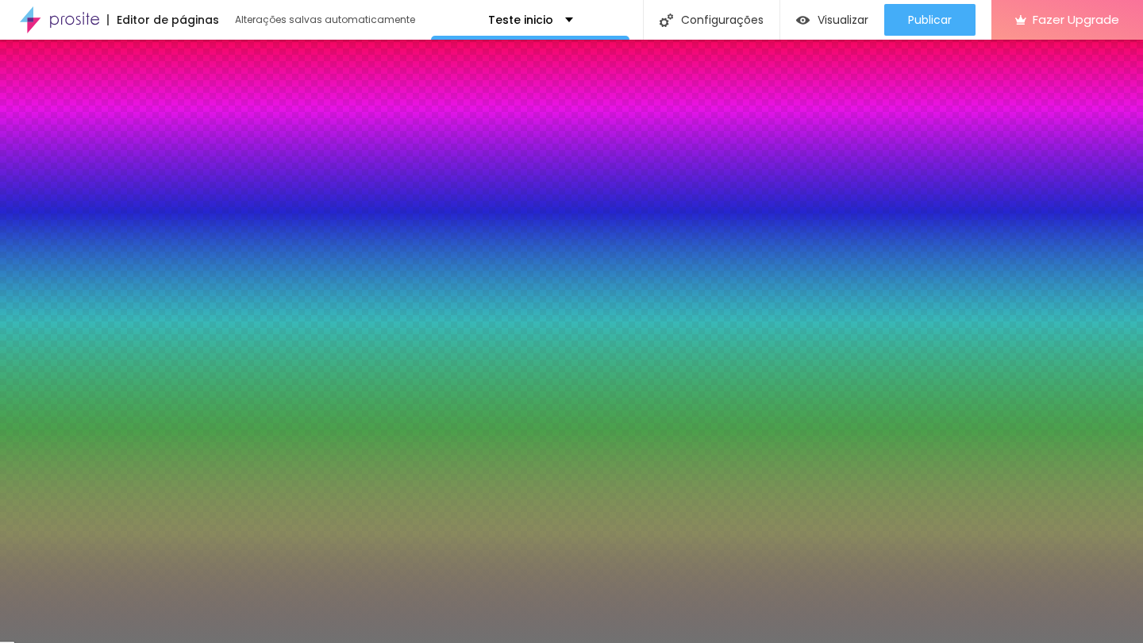
type input "6"
type input "5"
type input "4"
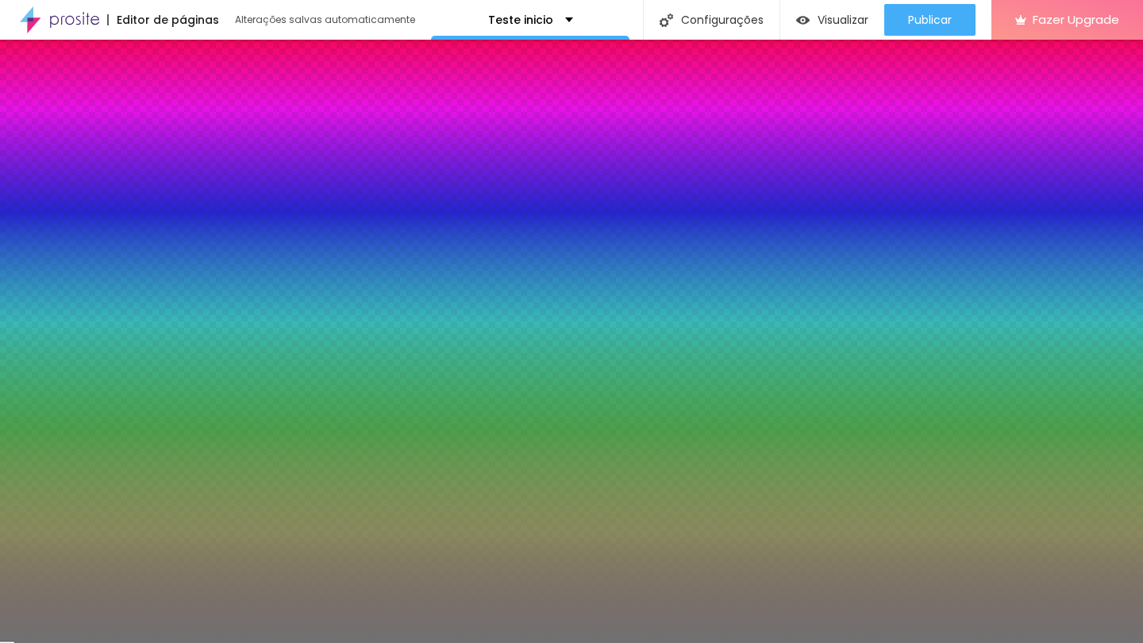
type input "3"
type input "2"
type input "1"
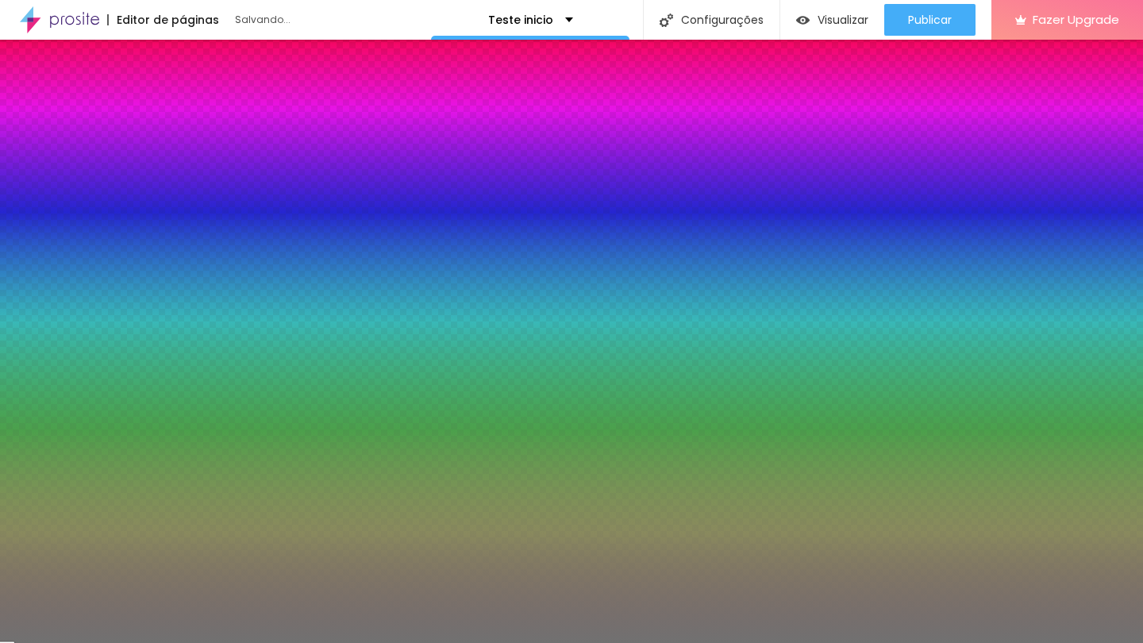
type input "1"
type input "2"
type input "3"
drag, startPoint x: 70, startPoint y: 260, endPoint x: 28, endPoint y: 261, distance: 42.1
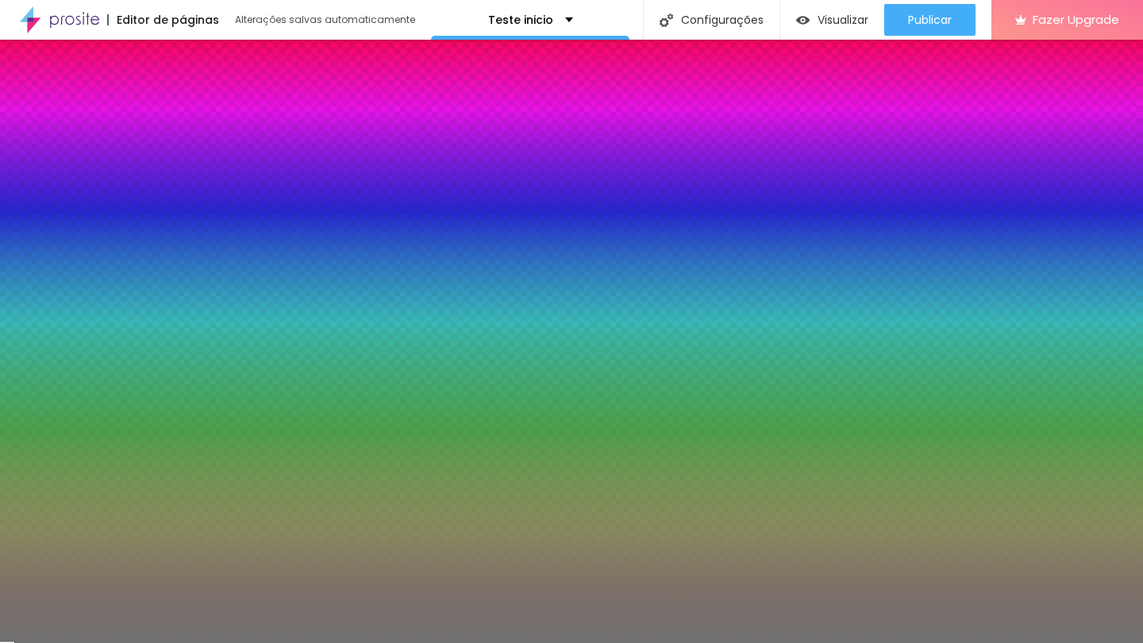
type input "3"
click at [29, 261] on input "range" at bounding box center [63, 259] width 102 height 13
click at [59, 366] on div "Editar Divisor Conteúdo Estilo Avançado Cor Voltar ao padrão #717171 Tamanho 99…" at bounding box center [91, 341] width 183 height 603
click at [112, 414] on div "Editar Divisor Conteúdo Estilo Avançado Cor Voltar ao padrão #717171 Tamanho 99…" at bounding box center [91, 341] width 183 height 603
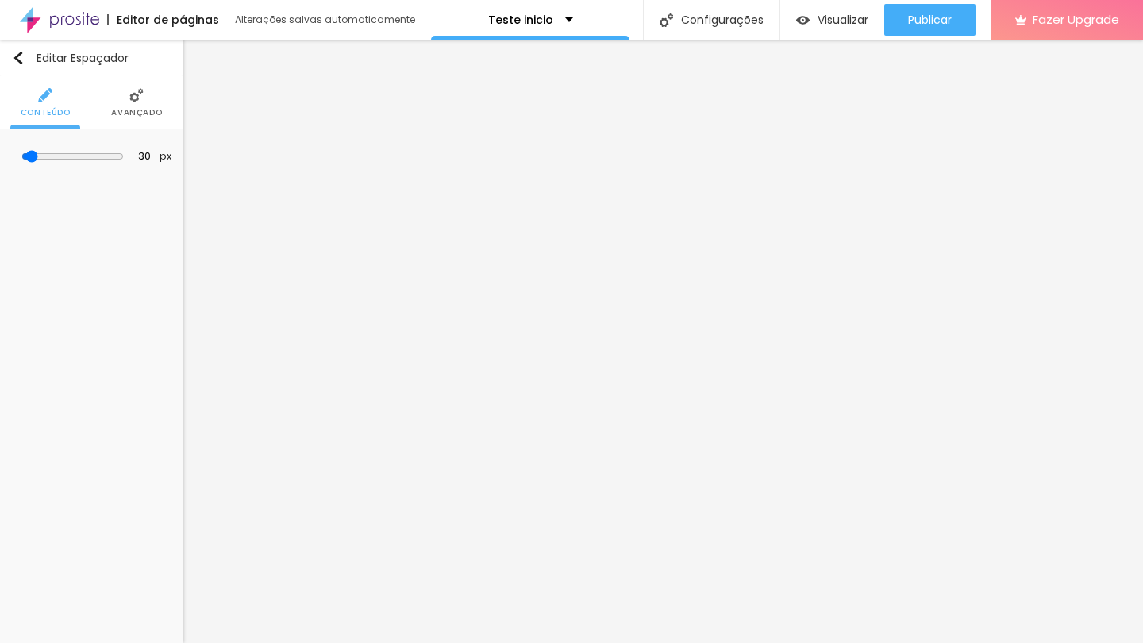
click at [166, 245] on div "Editar Espaçador Conteúdo Avançado 30 px Tamanho" at bounding box center [91, 341] width 183 height 603
click at [19, 57] on img "button" at bounding box center [18, 58] width 13 height 13
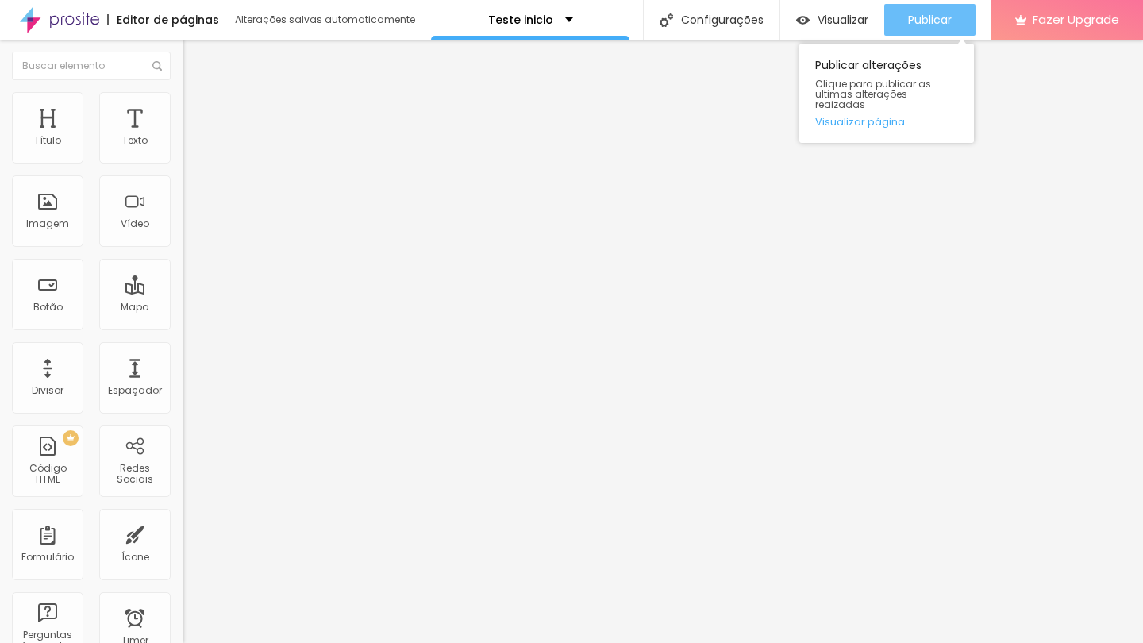
click at [935, 22] on span "Publicar" at bounding box center [930, 19] width 44 height 13
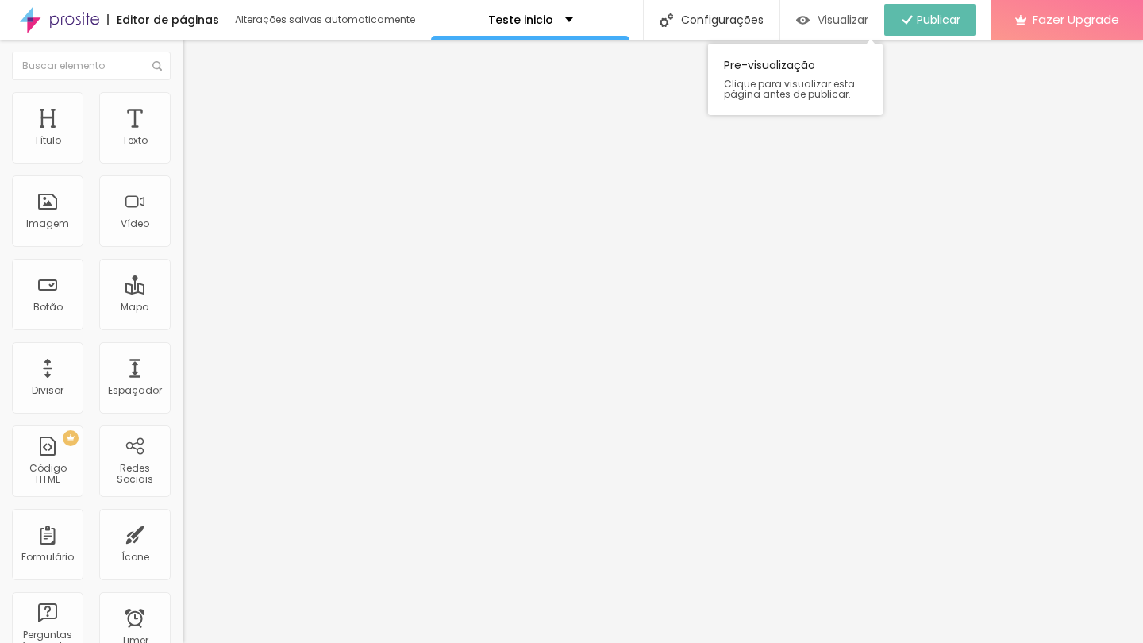
click at [828, 26] on span "Visualizar" at bounding box center [843, 19] width 51 height 13
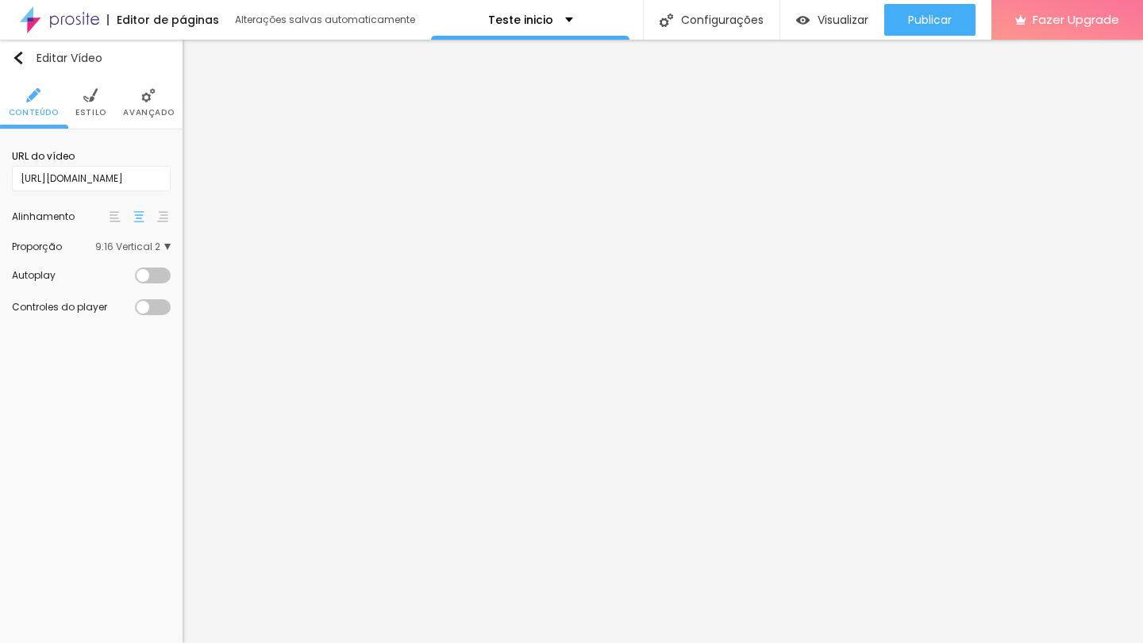
click at [77, 111] on span "Estilo" at bounding box center [90, 113] width 31 height 8
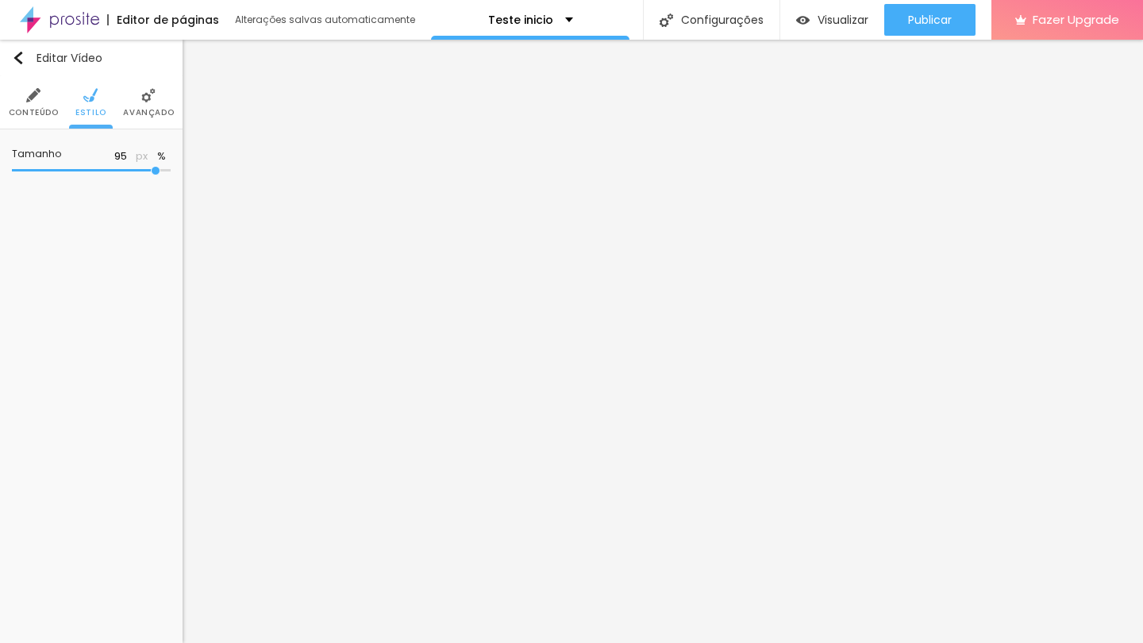
type input "96"
type input "97"
type input "98"
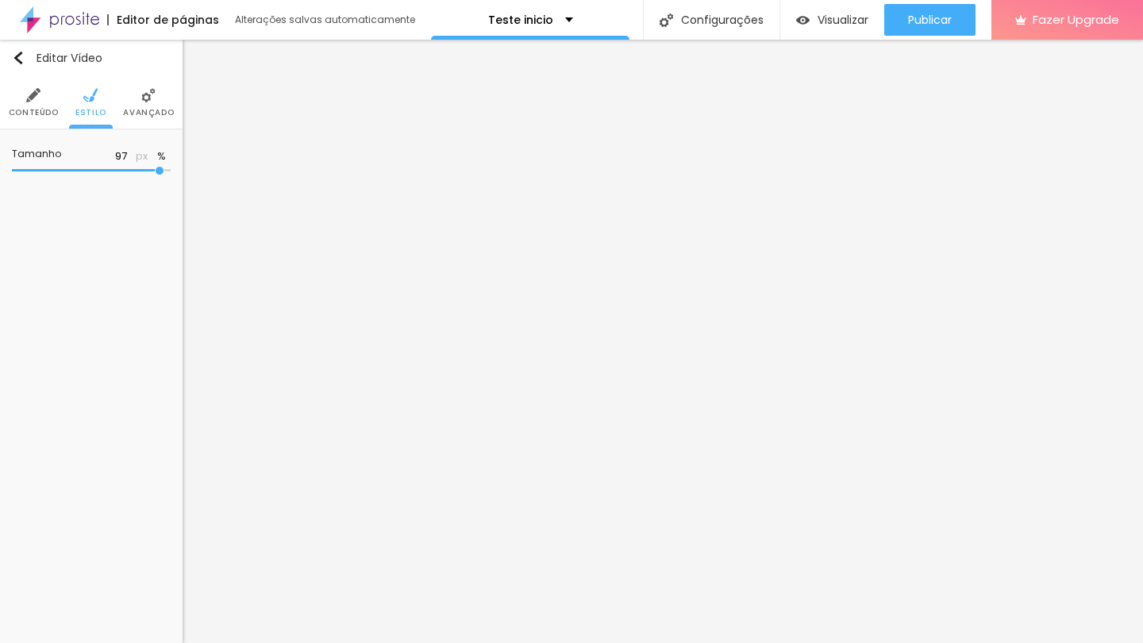
type input "98"
type input "99"
type input "100"
drag, startPoint x: 156, startPoint y: 172, endPoint x: 173, endPoint y: 175, distance: 16.8
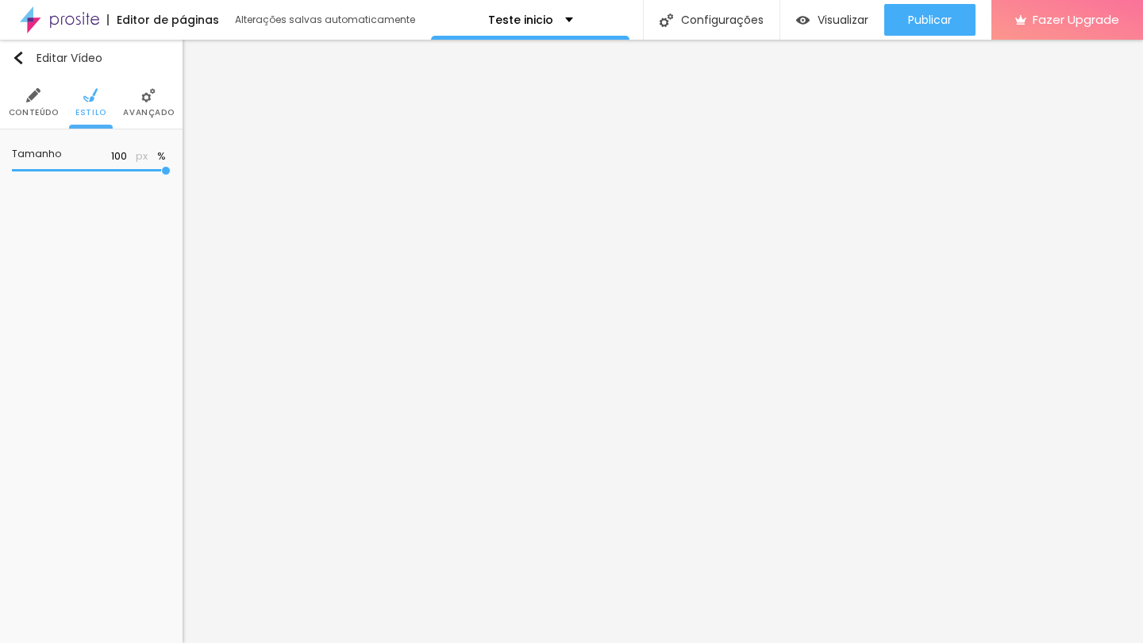
type input "100"
click at [173, 175] on div "Tamanho 100 px %" at bounding box center [91, 163] width 183 height 69
click at [158, 98] on li "Avançado" at bounding box center [148, 102] width 51 height 52
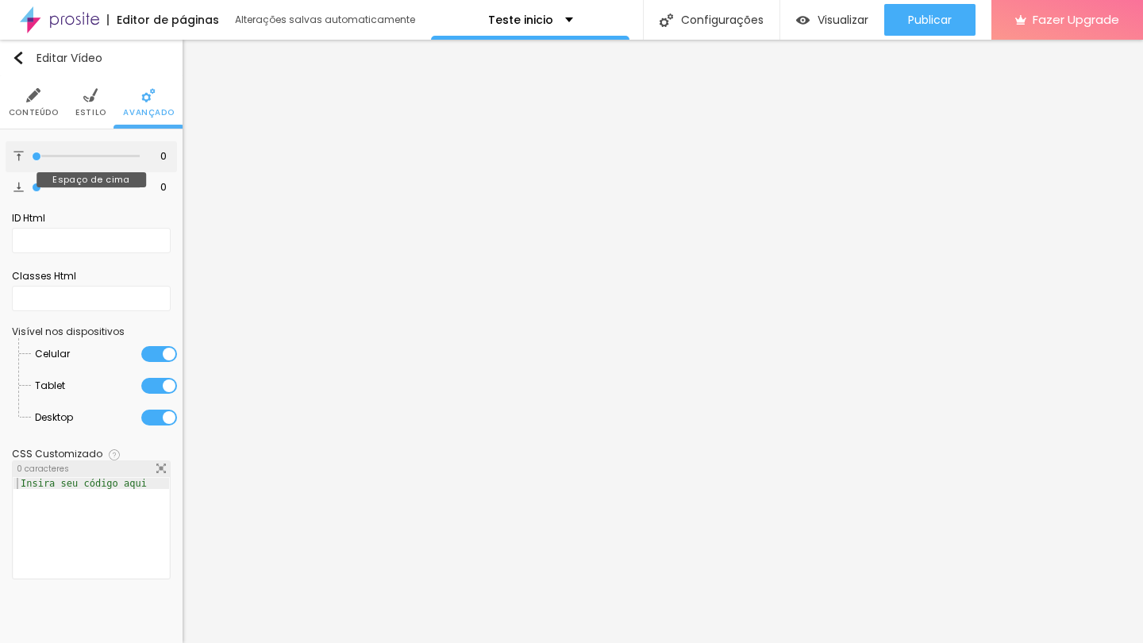
type input "2"
type input "3"
type input "4"
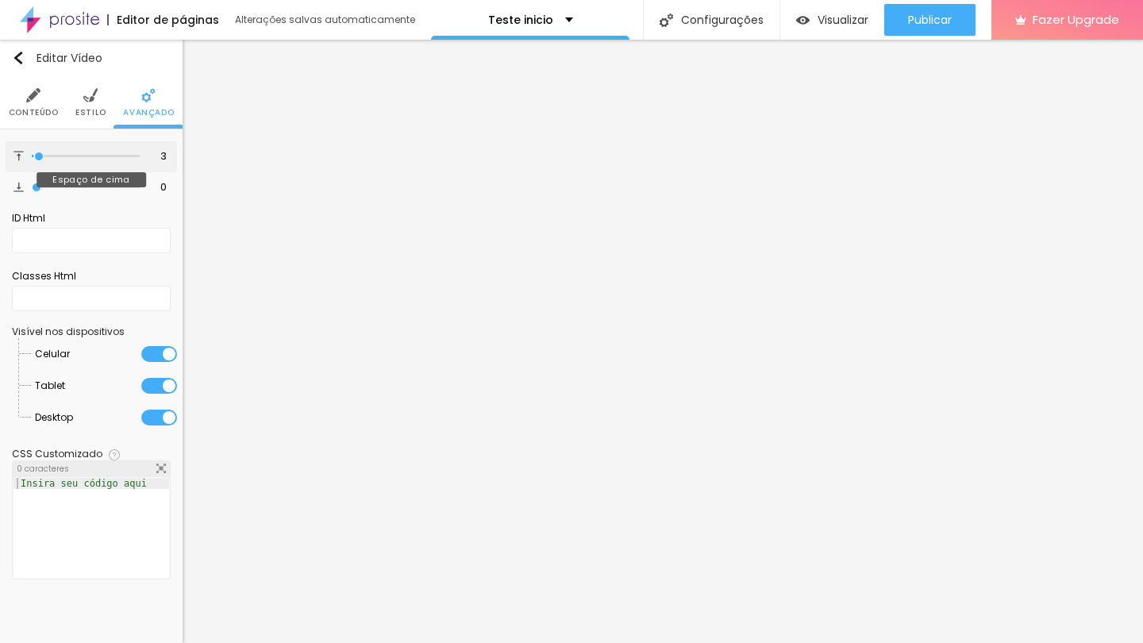
type input "4"
type input "5"
type input "6"
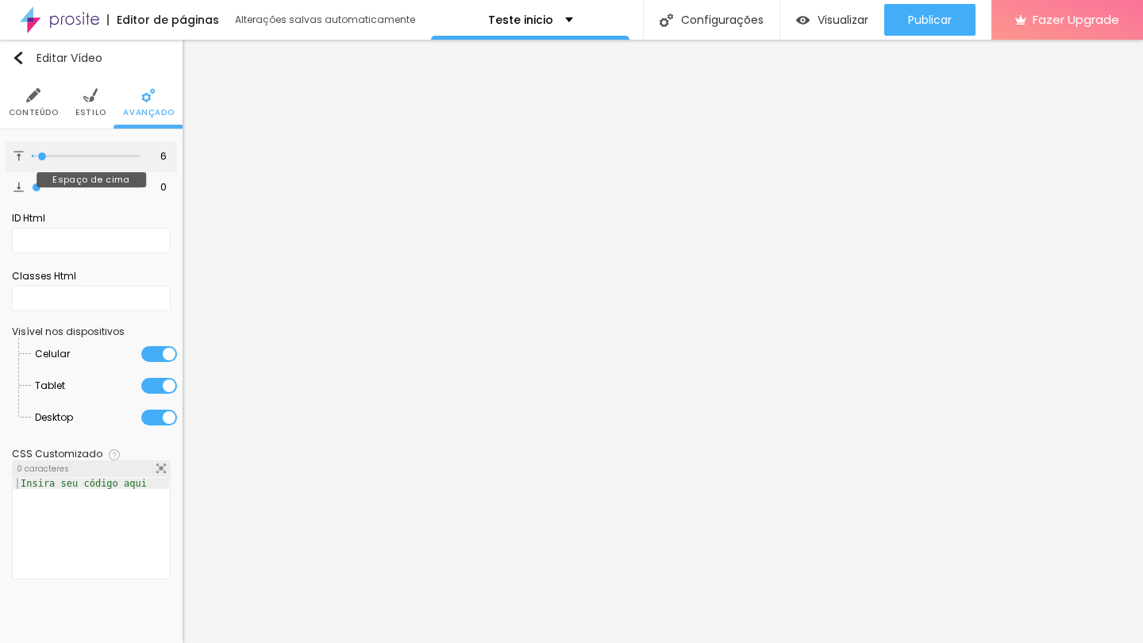
type input "7"
type input "8"
type input "9"
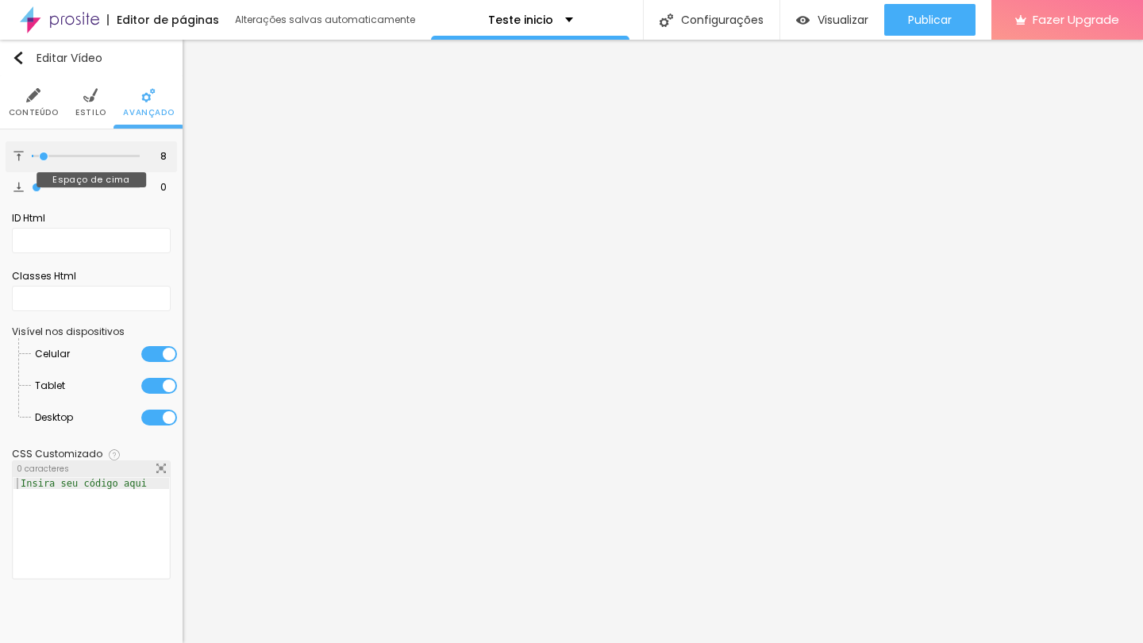
type input "9"
type input "10"
type input "11"
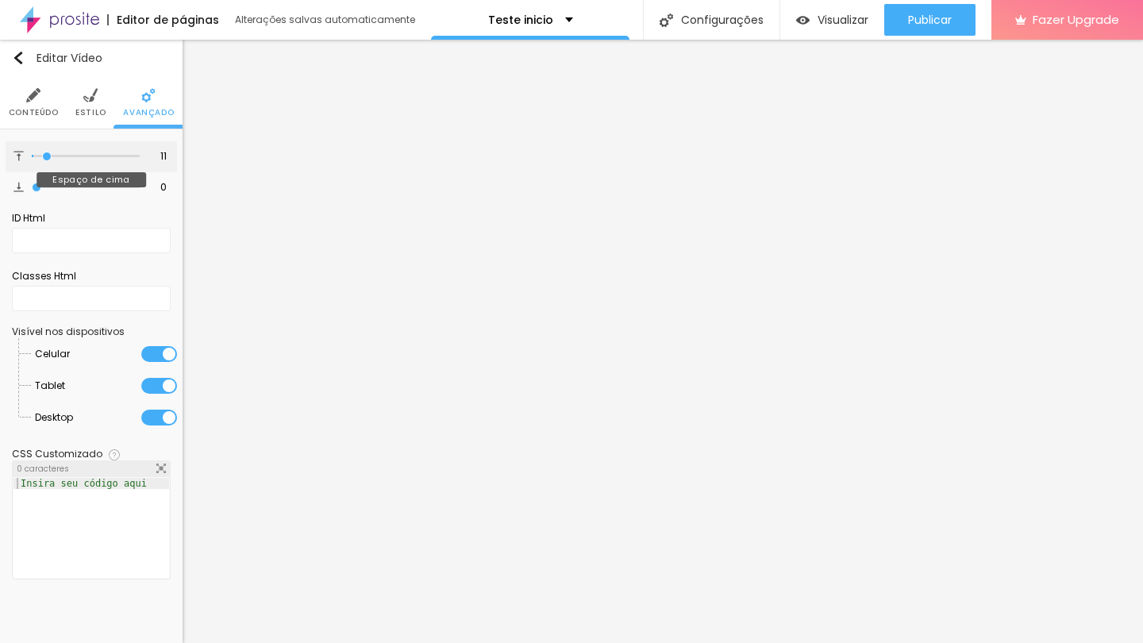
type input "12"
type input "13"
type input "16"
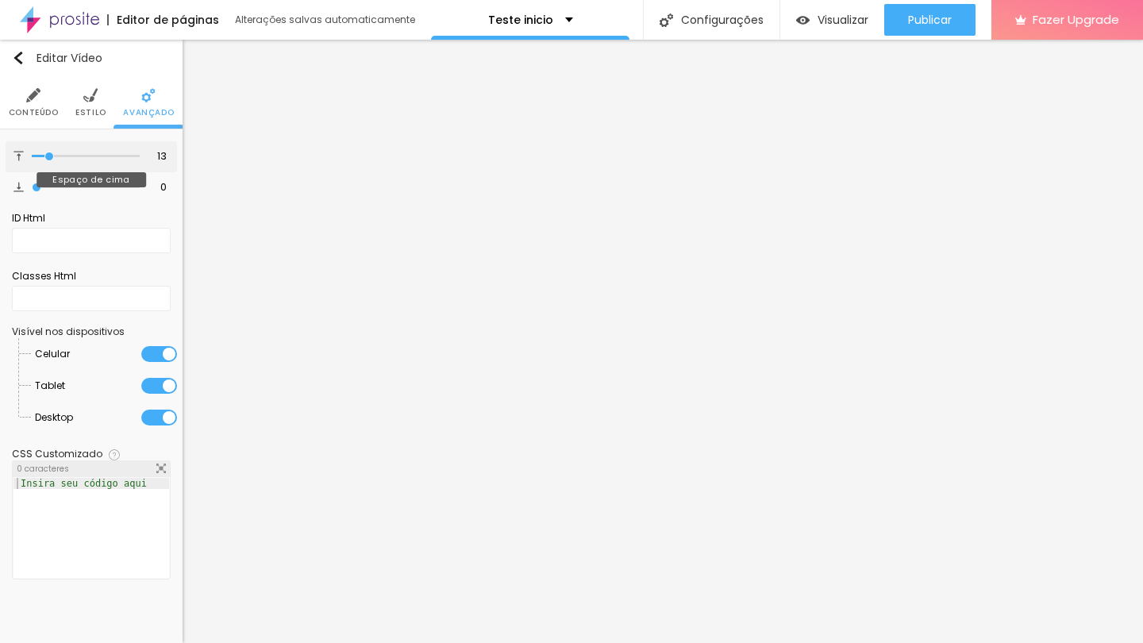
type input "16"
type input "15"
drag, startPoint x: 37, startPoint y: 157, endPoint x: 14, endPoint y: 155, distance: 22.4
click at [14, 155] on div "0 Espaço de cima" at bounding box center [91, 156] width 171 height 31
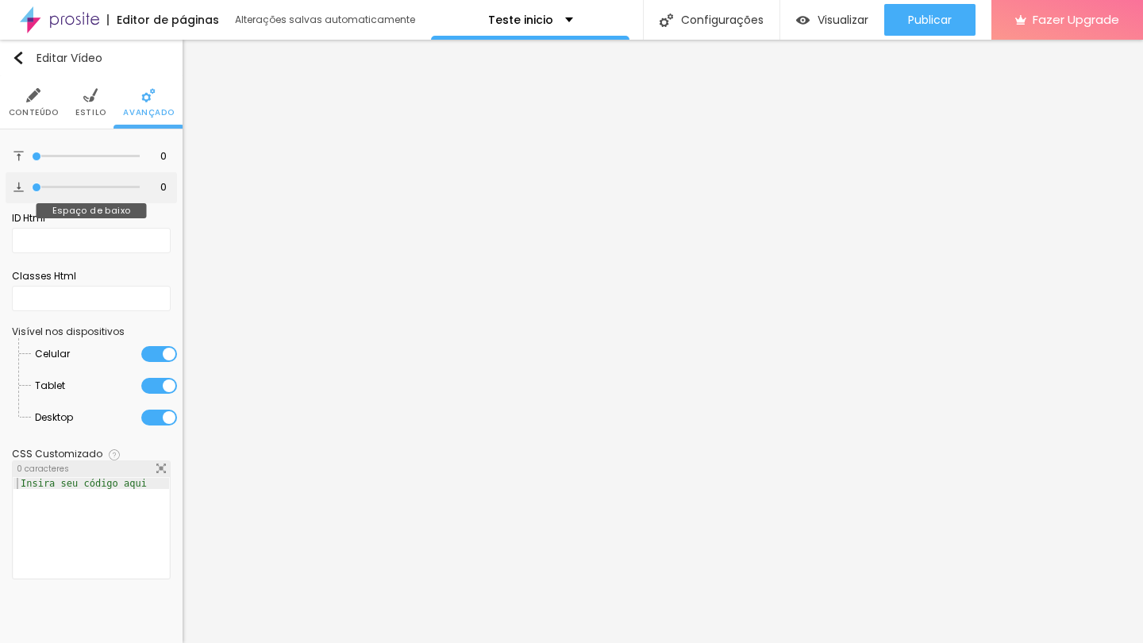
drag, startPoint x: 39, startPoint y: 194, endPoint x: 15, endPoint y: 197, distance: 24.0
click at [15, 197] on div "0 Espaço de baixo" at bounding box center [91, 187] width 171 height 31
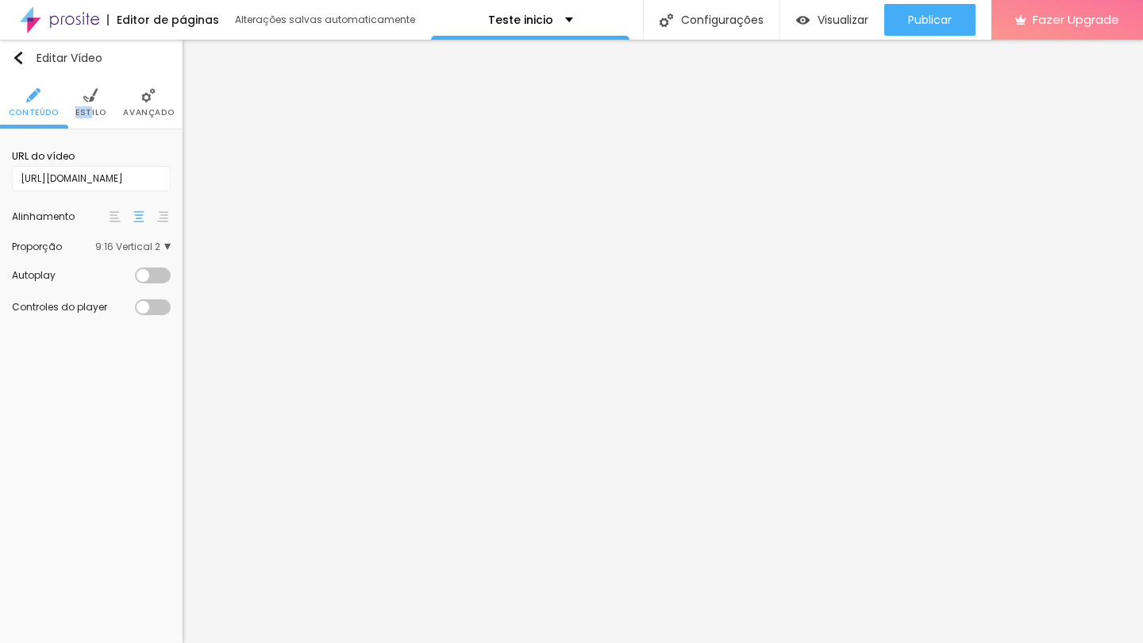
click at [91, 106] on li "Estilo" at bounding box center [90, 102] width 31 height 52
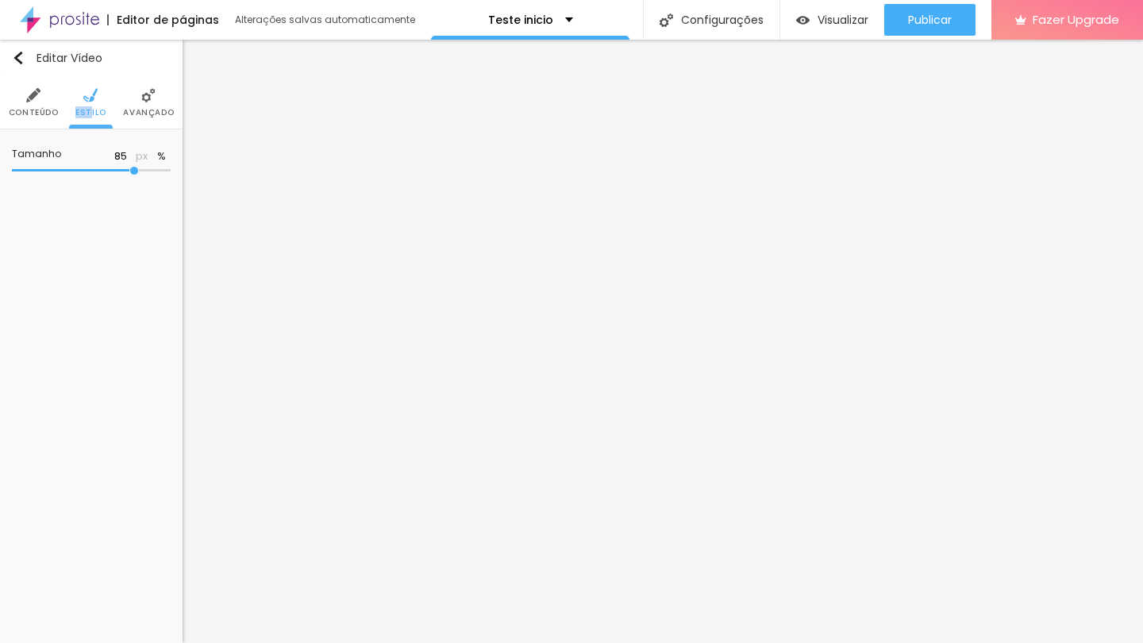
click at [134, 175] on input "range" at bounding box center [91, 171] width 159 height 8
click at [148, 82] on li "Avançado" at bounding box center [148, 102] width 51 height 52
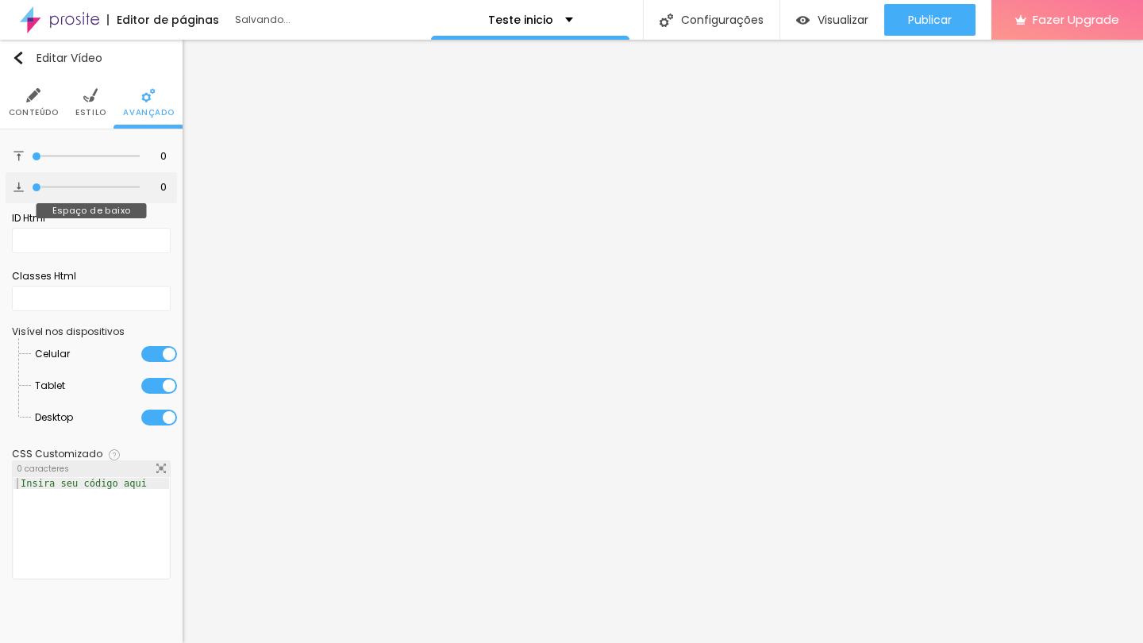
drag, startPoint x: 68, startPoint y: 194, endPoint x: 20, endPoint y: 194, distance: 48.4
click at [20, 194] on div "0 Espaço de baixo" at bounding box center [91, 187] width 171 height 31
click at [98, 97] on li "Estilo" at bounding box center [90, 102] width 31 height 52
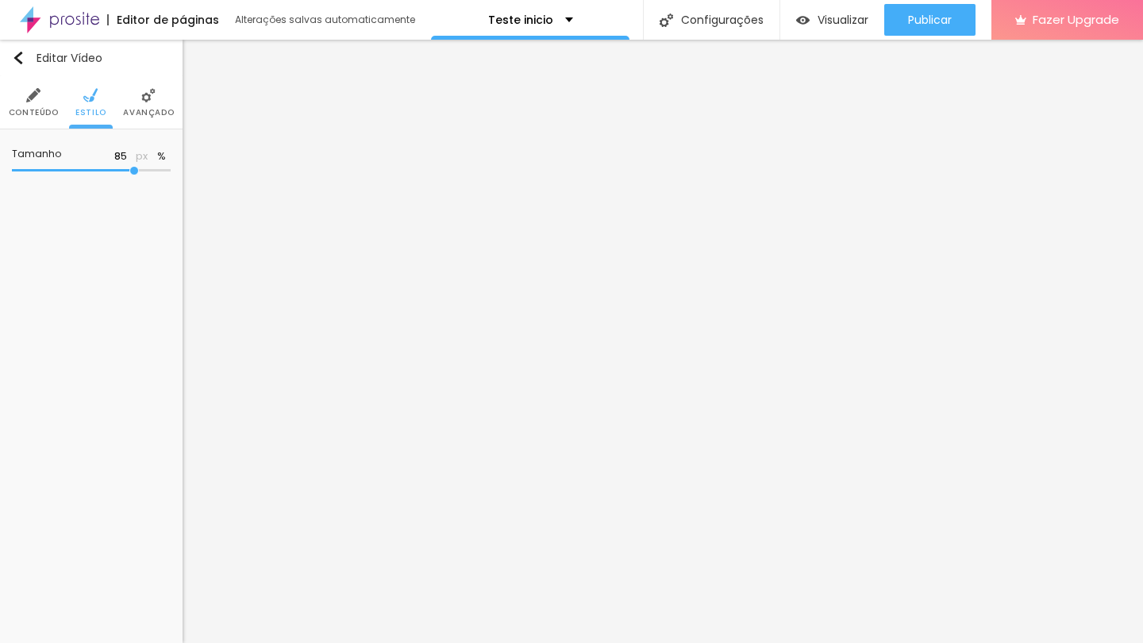
click at [150, 93] on img at bounding box center [148, 95] width 14 height 14
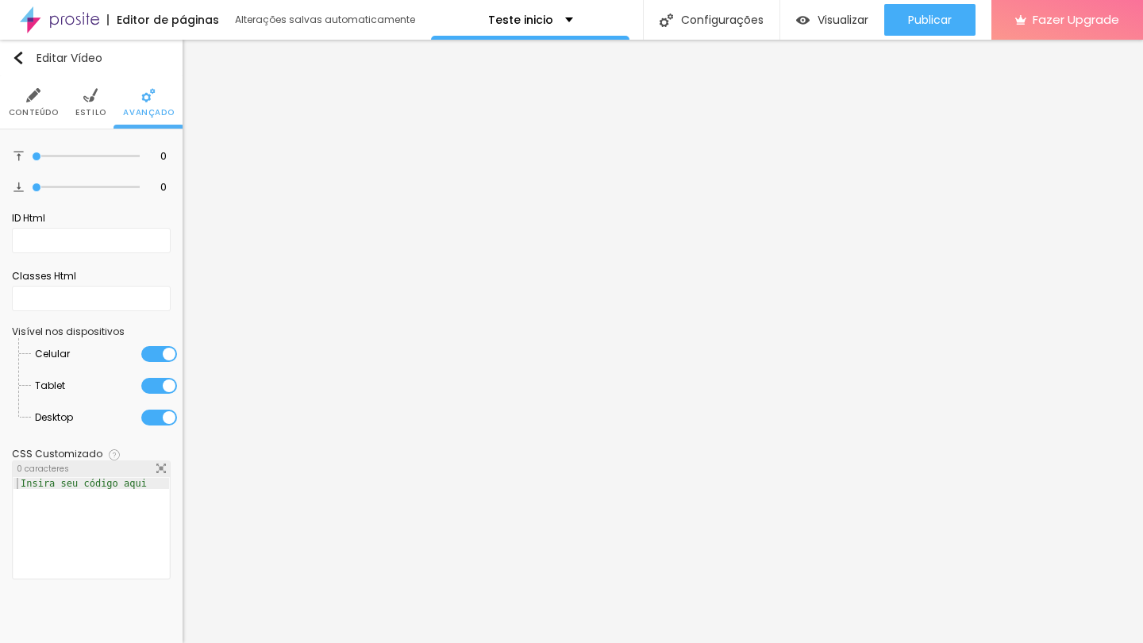
click at [113, 95] on ul "Conteúdo Estilo Avançado" at bounding box center [91, 102] width 183 height 53
click at [96, 97] on img at bounding box center [90, 95] width 14 height 14
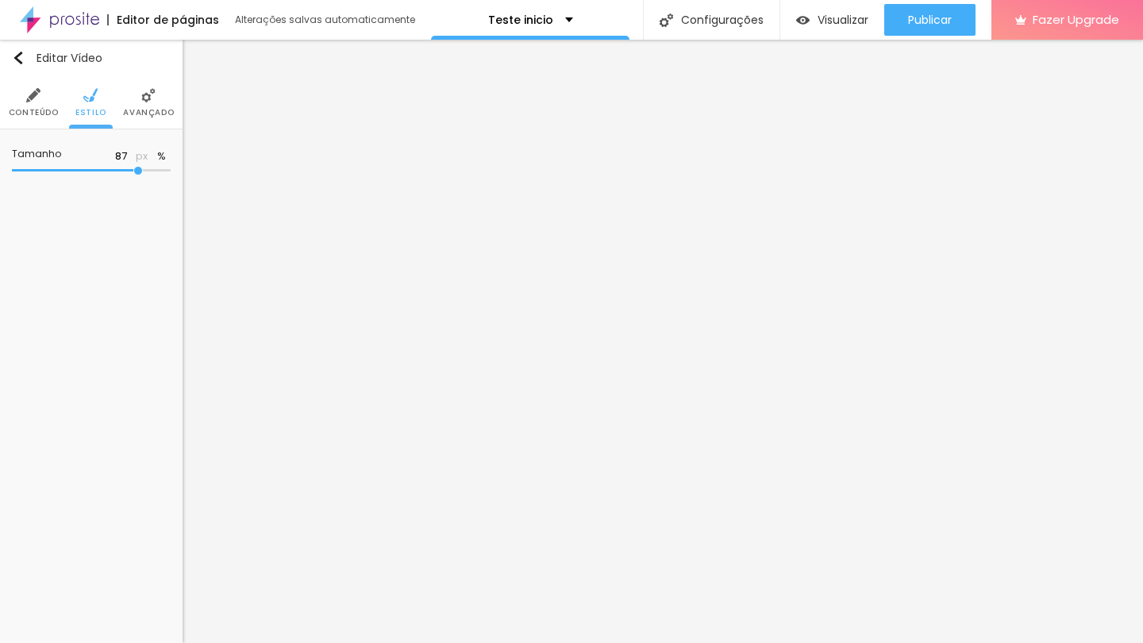
drag, startPoint x: 134, startPoint y: 179, endPoint x: 137, endPoint y: 191, distance: 11.6
click at [137, 191] on div "Tamanho 87 px %" at bounding box center [91, 163] width 183 height 69
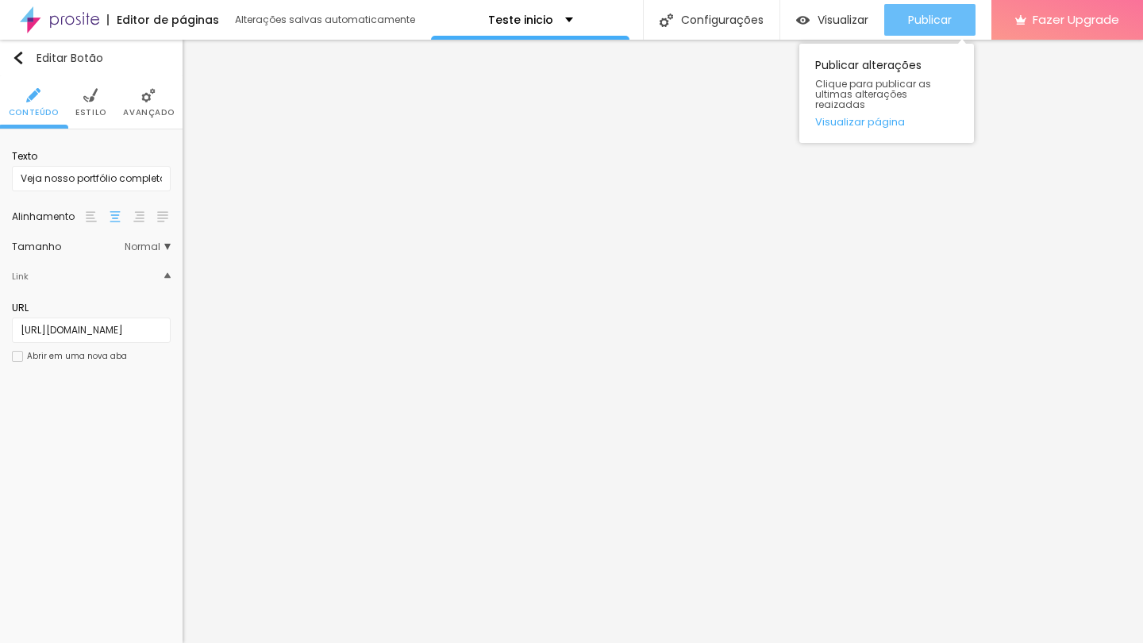
click at [930, 10] on div "Publicar" at bounding box center [930, 20] width 44 height 32
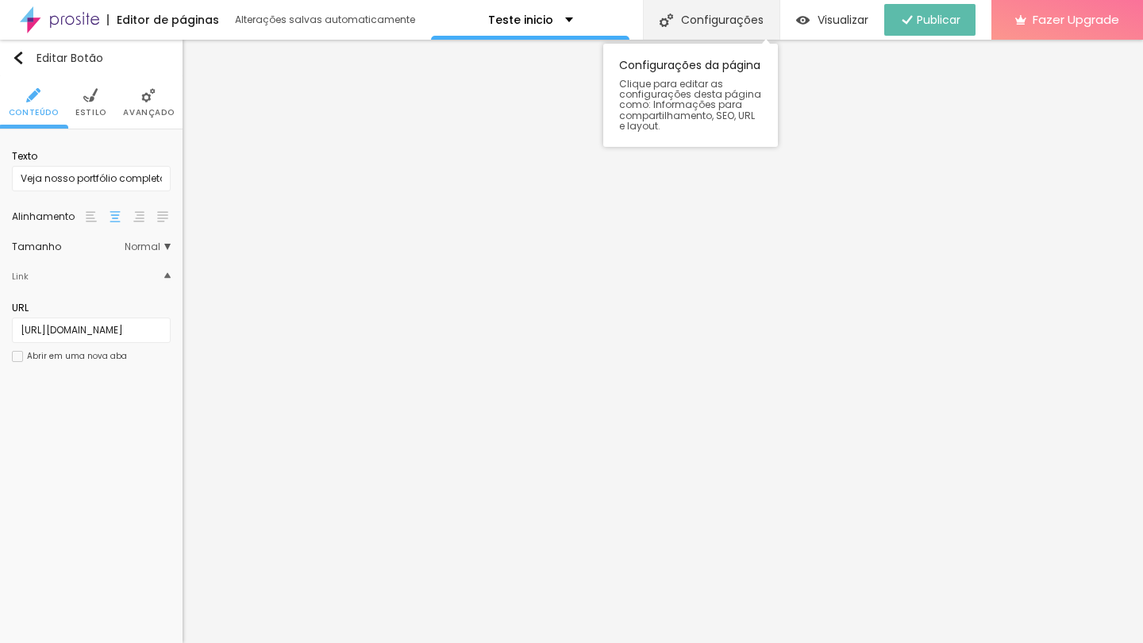
click at [717, 25] on div "Configurações" at bounding box center [711, 20] width 137 height 40
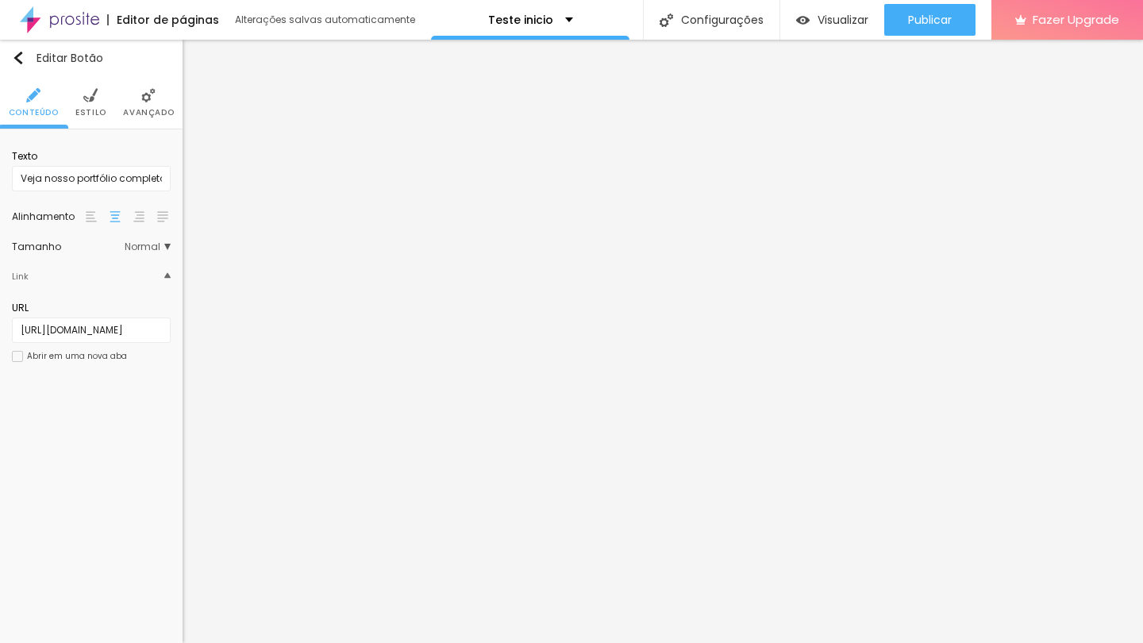
drag, startPoint x: 551, startPoint y: 161, endPoint x: 364, endPoint y: 160, distance: 186.6
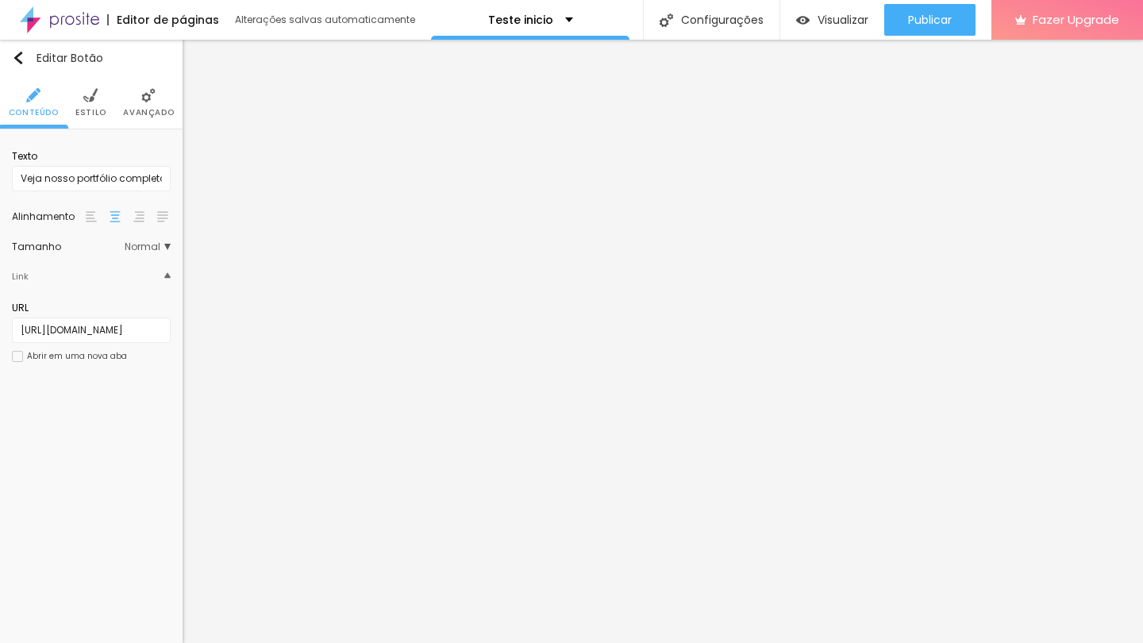
scroll to position [35, 0]
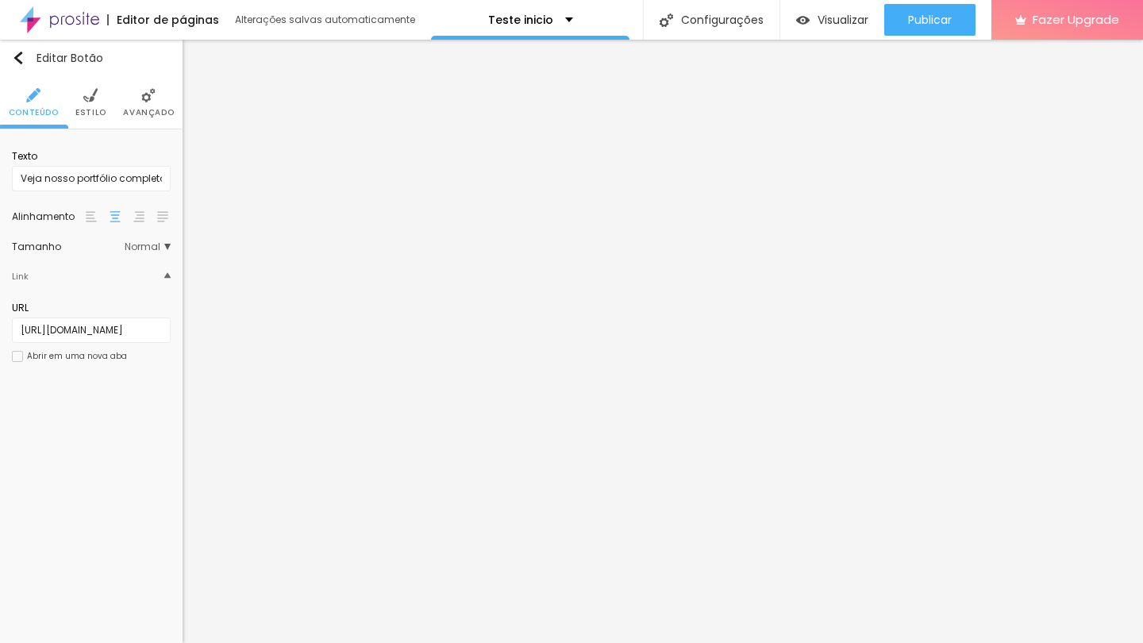
click at [84, 453] on div "Editar Botão Conteúdo Estilo Avançado Texto Veja nosso portfólio completo Alinh…" at bounding box center [91, 341] width 183 height 603
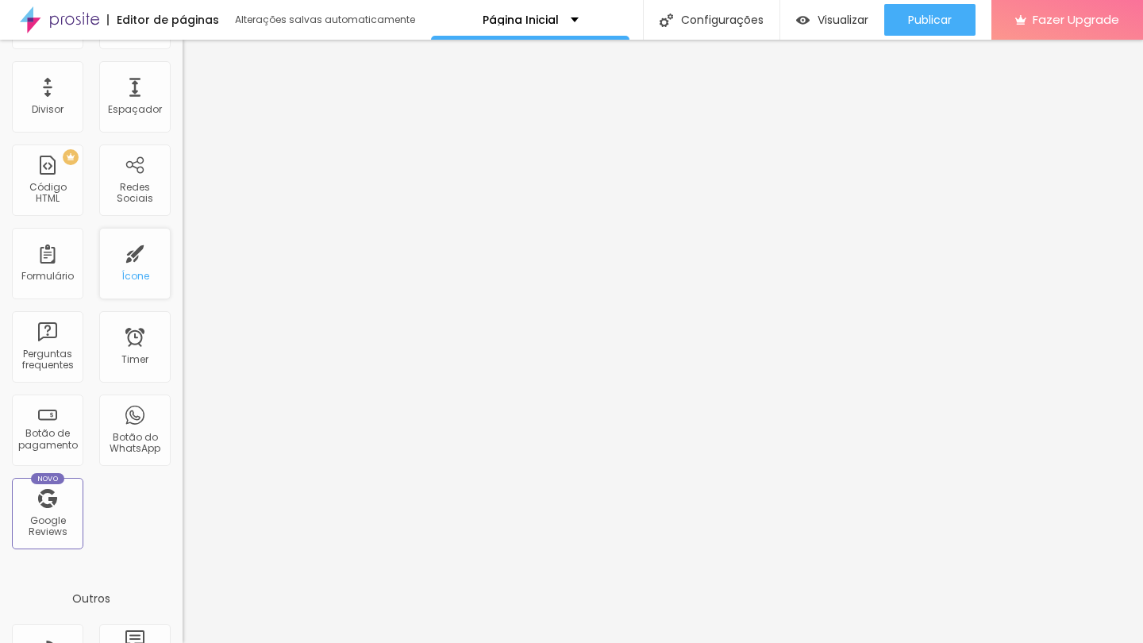
scroll to position [287, 0]
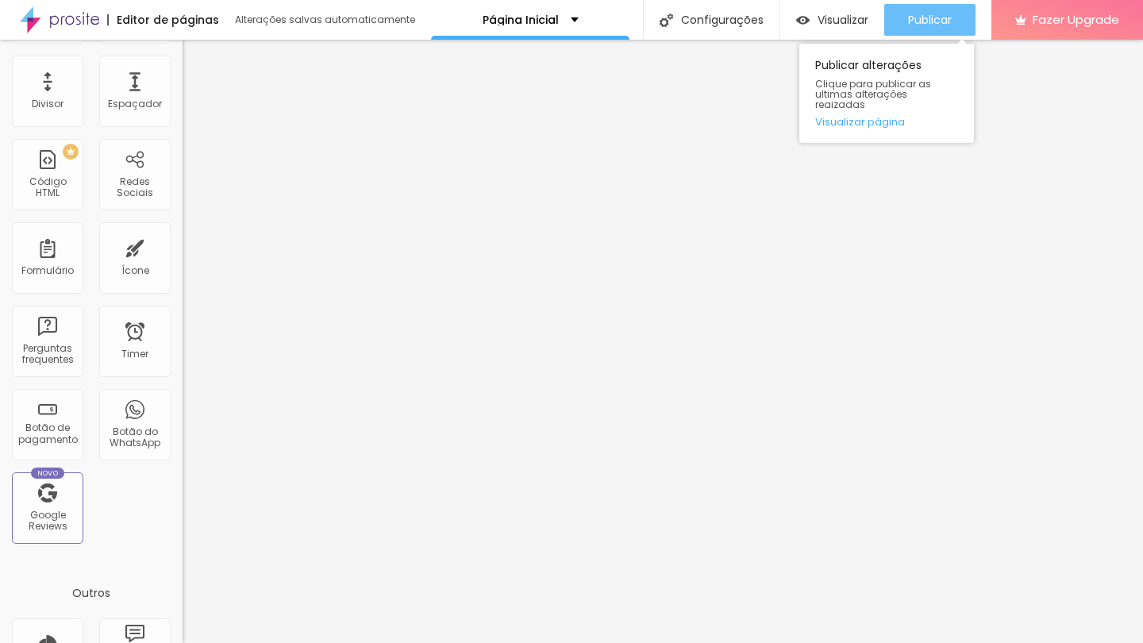
click at [917, 21] on span "Publicar" at bounding box center [930, 19] width 44 height 13
click at [898, 10] on button "Publicar" at bounding box center [929, 20] width 91 height 32
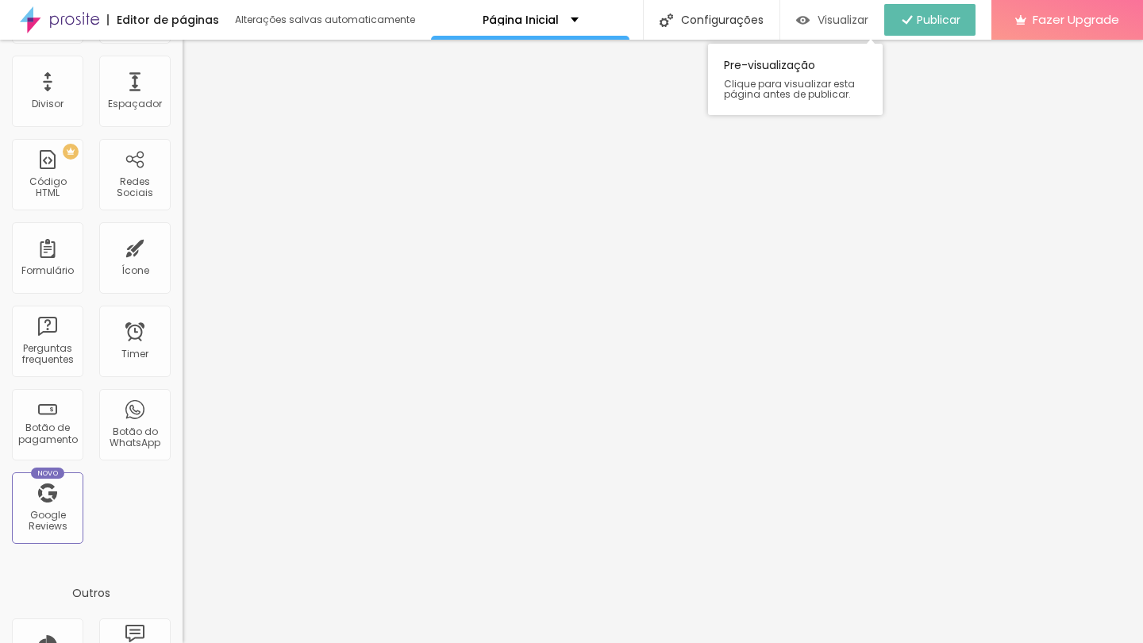
click at [834, 13] on span "Visualizar" at bounding box center [843, 19] width 51 height 13
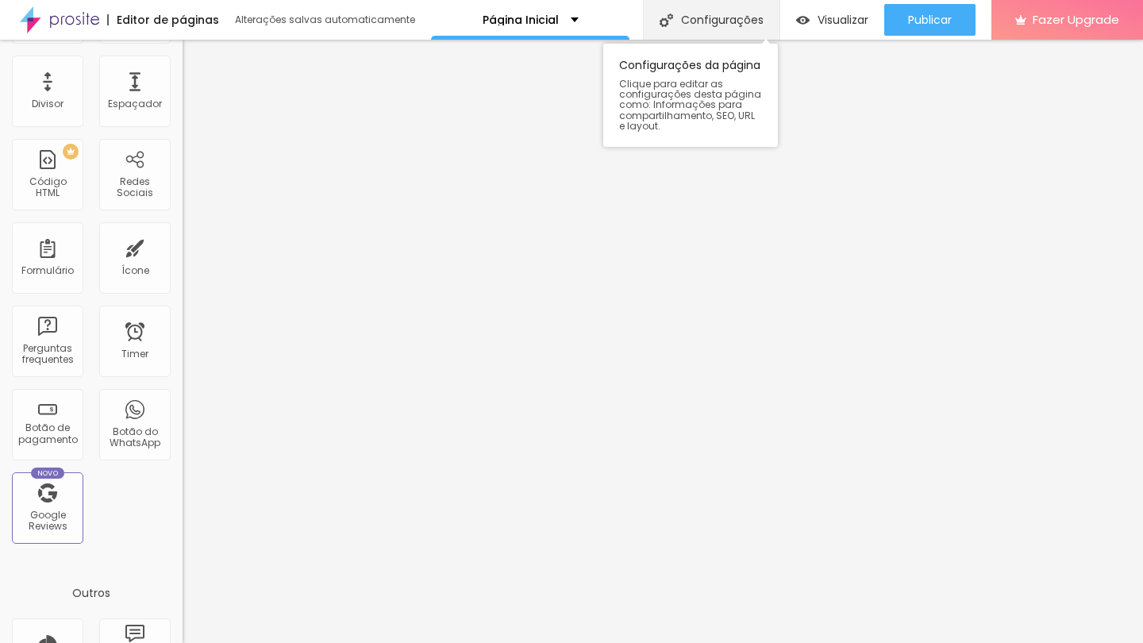
click at [696, 17] on div "Configurações" at bounding box center [711, 20] width 137 height 40
